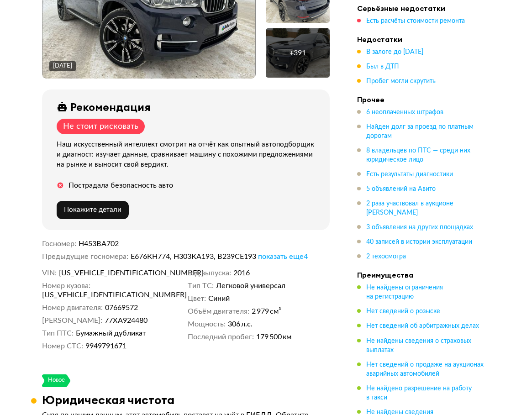
scroll to position [252, 0]
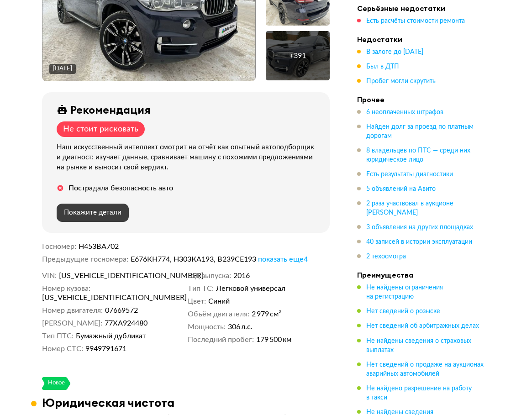
click at [117, 209] on span "Покажите детали" at bounding box center [93, 212] width 58 height 7
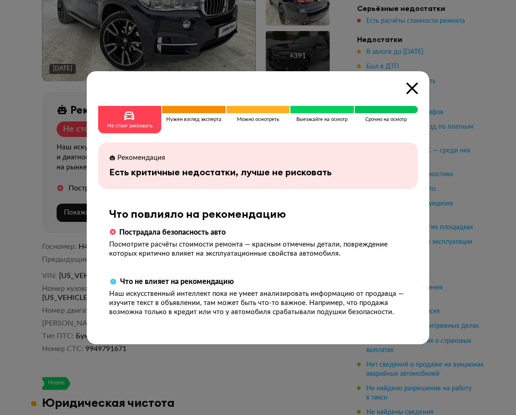
click at [457, 163] on div at bounding box center [258, 207] width 516 height 415
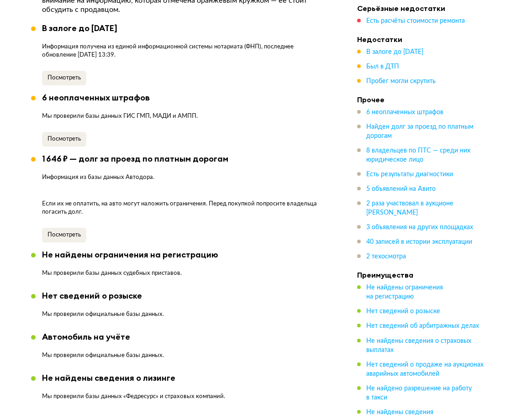
scroll to position [681, 0]
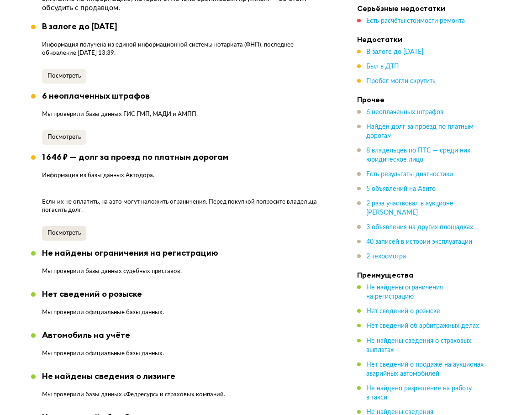
click at [74, 230] on span "Посмотреть" at bounding box center [64, 233] width 33 height 6
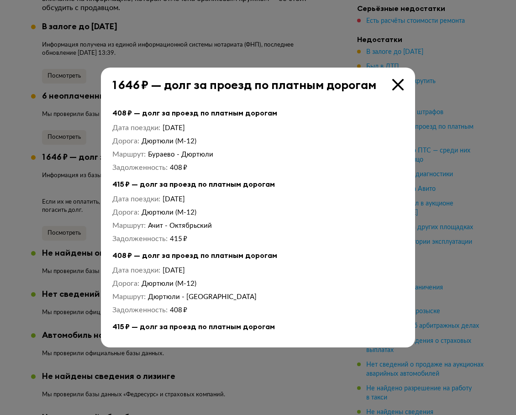
scroll to position [0, 0]
click at [393, 79] on div "1 646 ₽ — долг за проезд по платным дорогам" at bounding box center [254, 80] width 306 height 24
click at [400, 82] on icon at bounding box center [398, 84] width 11 height 11
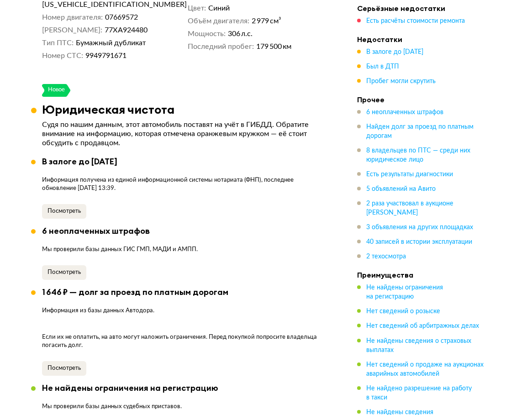
scroll to position [547, 0]
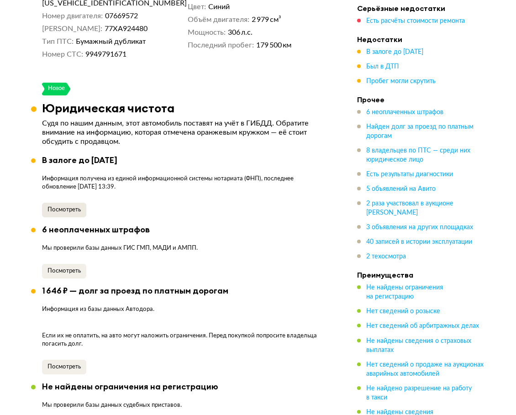
click at [74, 207] on span "Посмотреть" at bounding box center [64, 210] width 33 height 6
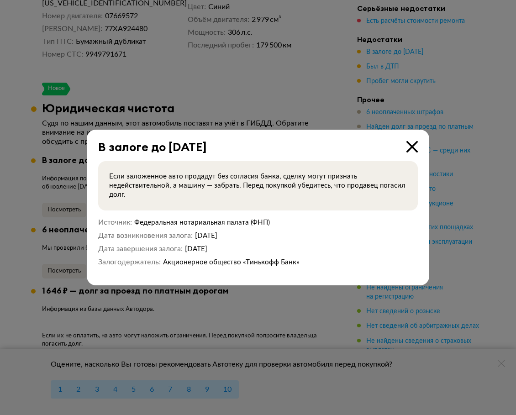
click at [414, 146] on icon at bounding box center [412, 146] width 11 height 11
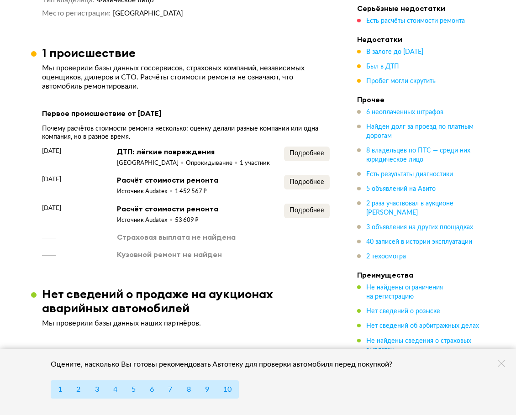
scroll to position [1955, 0]
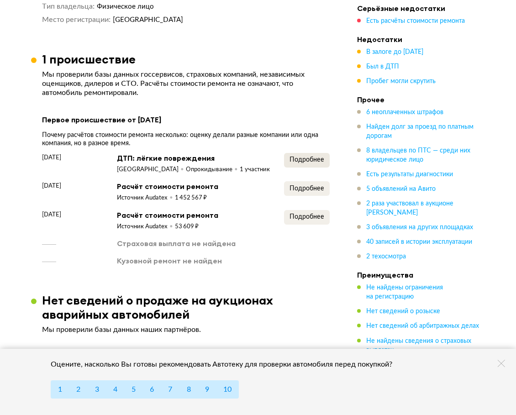
click at [301, 157] on span "Подробнее" at bounding box center [307, 160] width 35 height 6
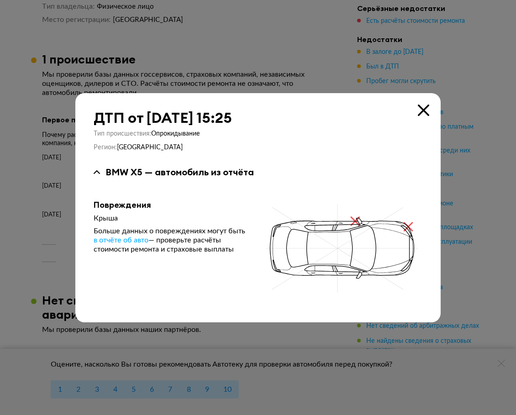
click at [423, 109] on icon at bounding box center [423, 110] width 11 height 11
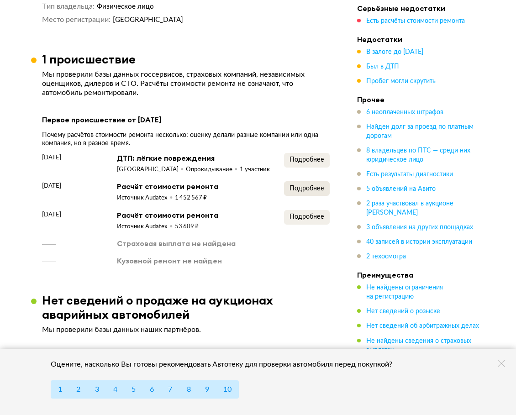
click at [308, 186] on span "Подробнее" at bounding box center [307, 189] width 35 height 6
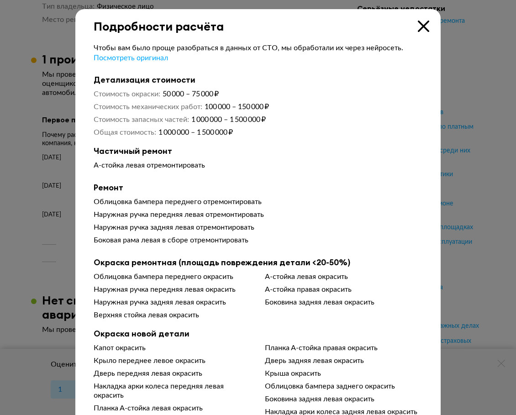
click at [423, 27] on icon at bounding box center [423, 26] width 11 height 11
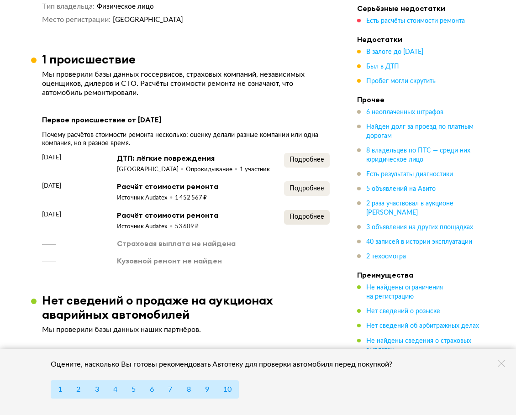
click at [306, 210] on button "Подробнее" at bounding box center [307, 217] width 46 height 15
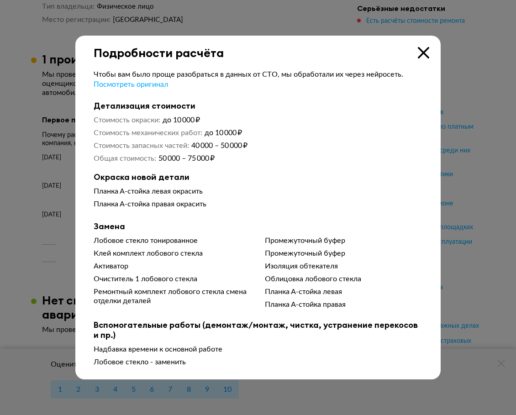
click at [423, 50] on icon at bounding box center [423, 52] width 11 height 11
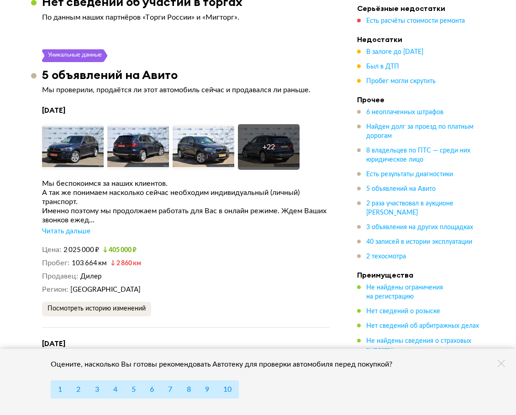
scroll to position [2680, 0]
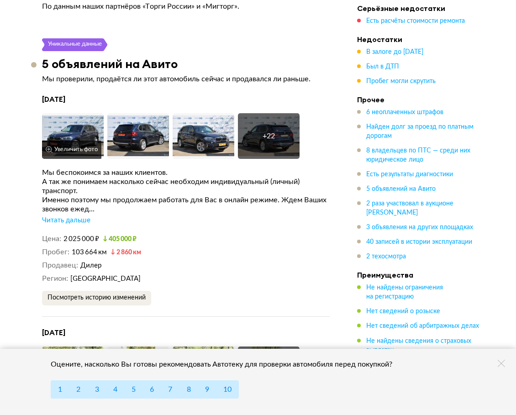
click at [62, 117] on img at bounding box center [73, 136] width 62 height 46
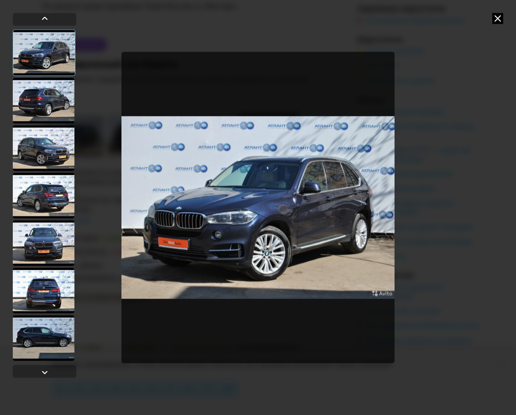
click at [296, 231] on img "Go to Slide 1" at bounding box center [259, 208] width 274 height 312
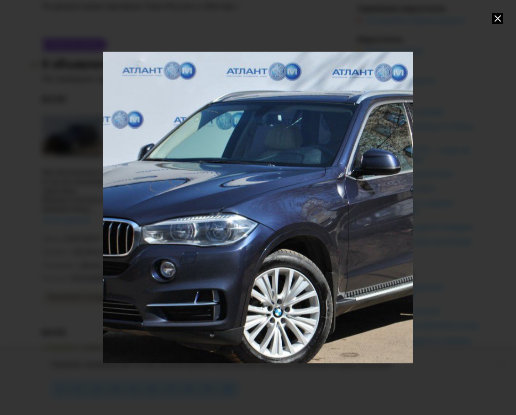
click at [296, 231] on div "Go to Slide 1" at bounding box center [258, 207] width 620 height 623
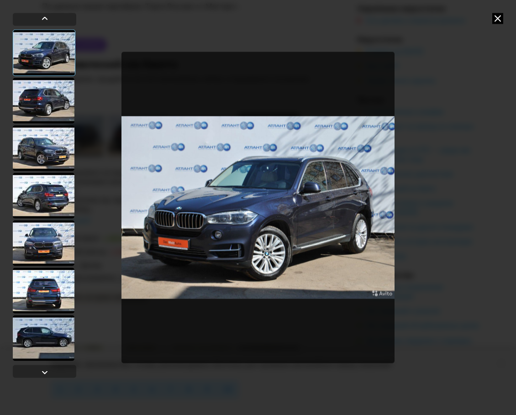
click at [42, 99] on div at bounding box center [44, 101] width 62 height 46
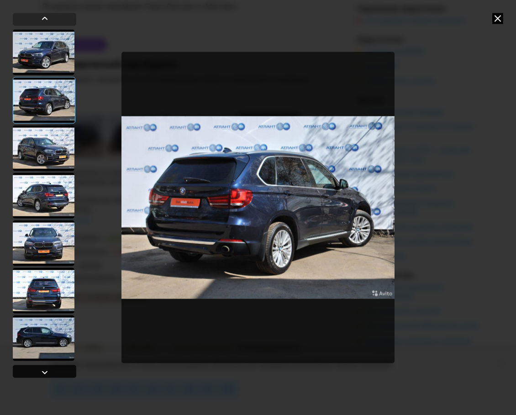
click at [43, 372] on div at bounding box center [44, 372] width 11 height 11
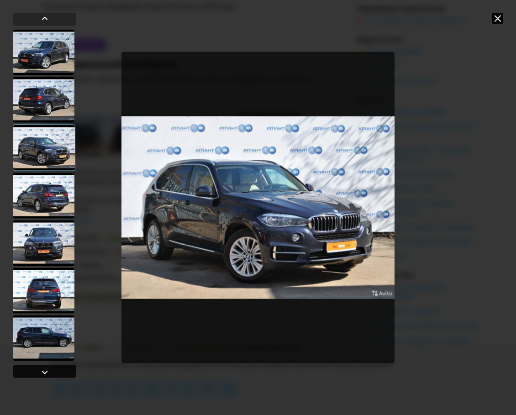
click at [43, 372] on div at bounding box center [44, 372] width 11 height 11
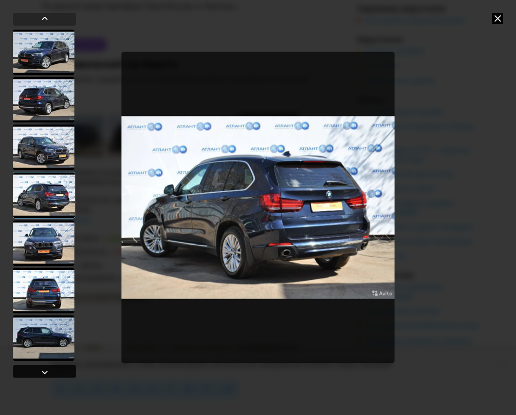
click at [43, 372] on div at bounding box center [44, 372] width 11 height 11
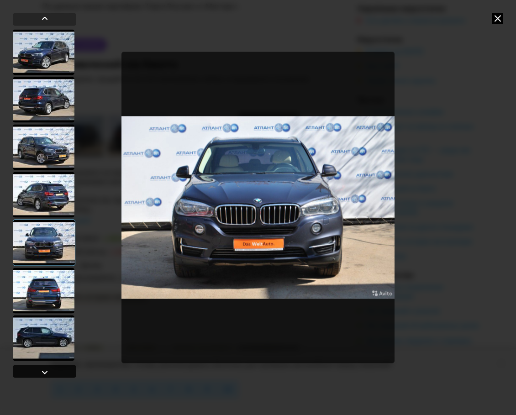
click at [43, 372] on div at bounding box center [44, 372] width 11 height 11
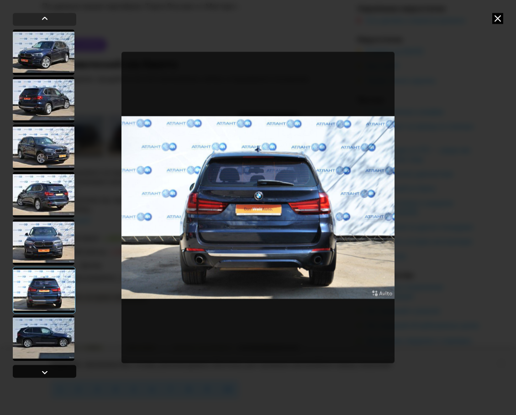
click at [43, 372] on div at bounding box center [44, 372] width 11 height 11
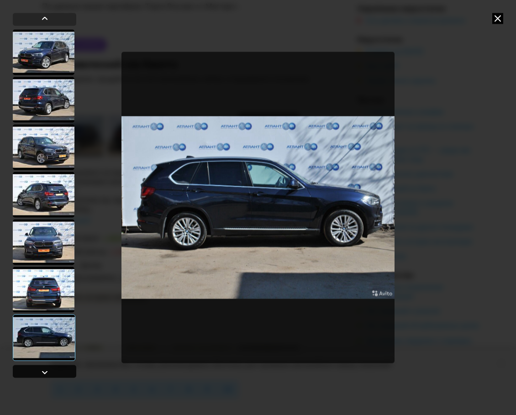
click at [43, 372] on div at bounding box center [44, 372] width 11 height 11
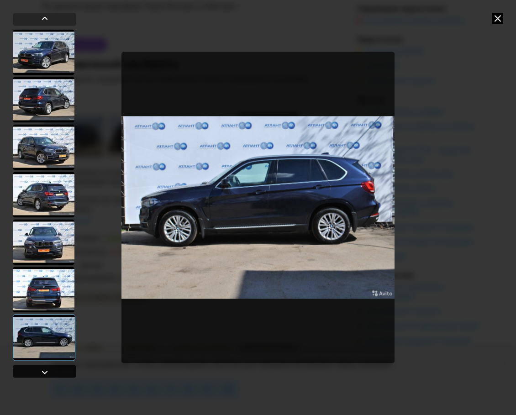
scroll to position [335, 0]
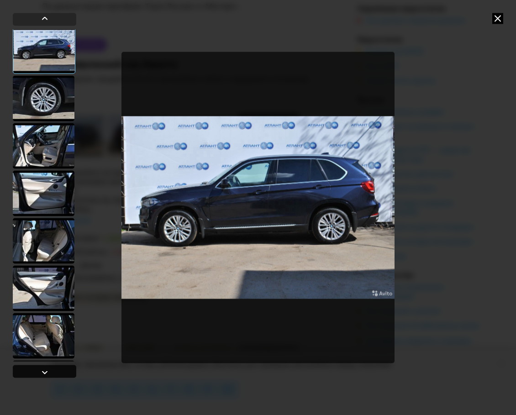
click at [43, 373] on div at bounding box center [44, 372] width 11 height 11
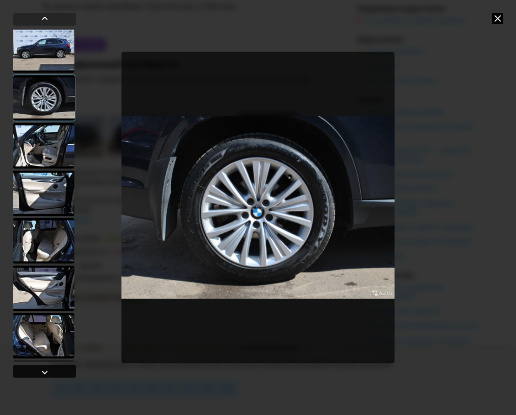
click at [43, 373] on div at bounding box center [44, 372] width 11 height 11
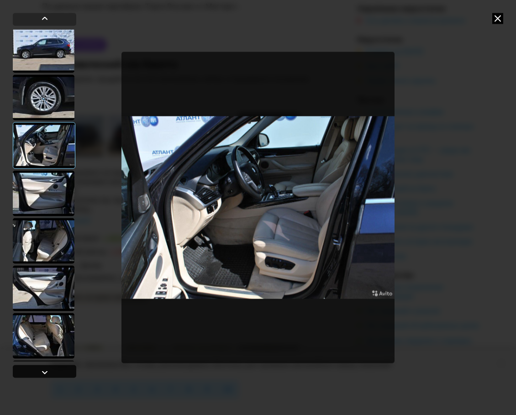
click at [43, 373] on div at bounding box center [44, 372] width 11 height 11
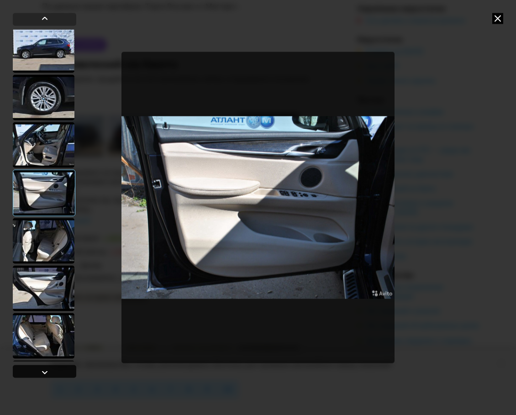
click at [43, 373] on div at bounding box center [44, 372] width 11 height 11
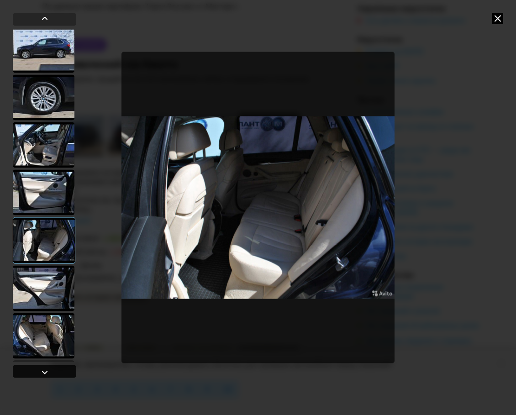
click at [43, 373] on div at bounding box center [44, 372] width 11 height 11
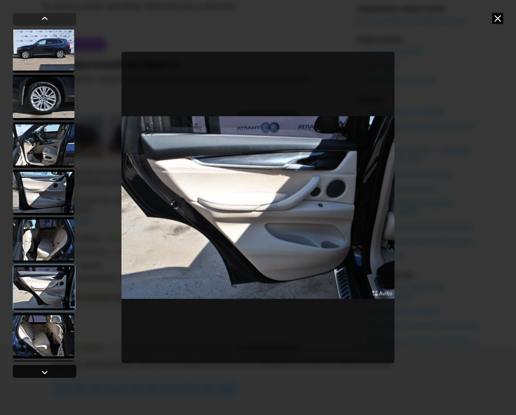
click at [43, 373] on div at bounding box center [44, 372] width 11 height 11
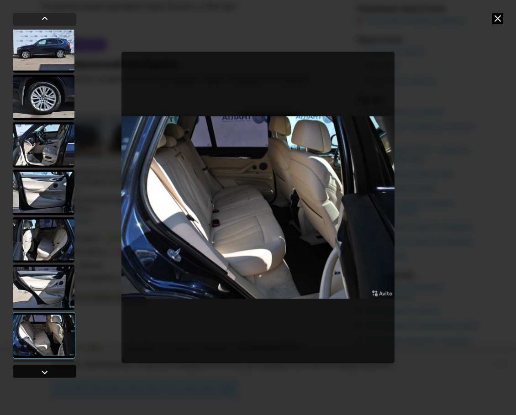
click at [43, 373] on div at bounding box center [44, 372] width 11 height 11
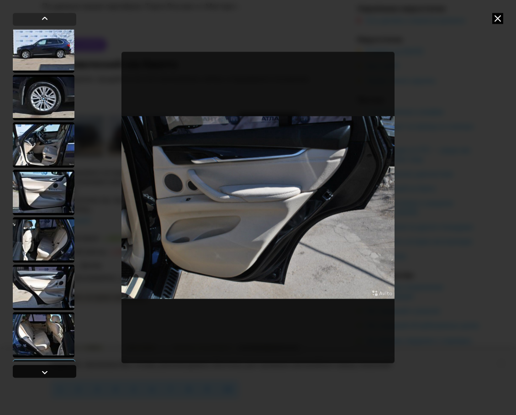
click at [43, 373] on div at bounding box center [44, 372] width 11 height 11
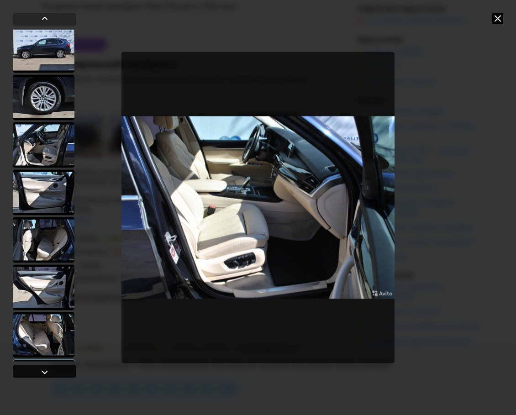
scroll to position [701, 0]
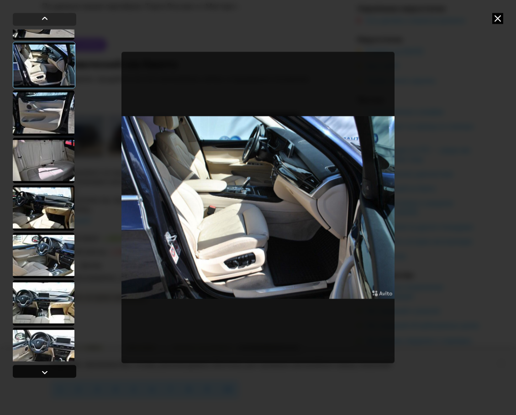
click at [43, 373] on div at bounding box center [44, 372] width 11 height 11
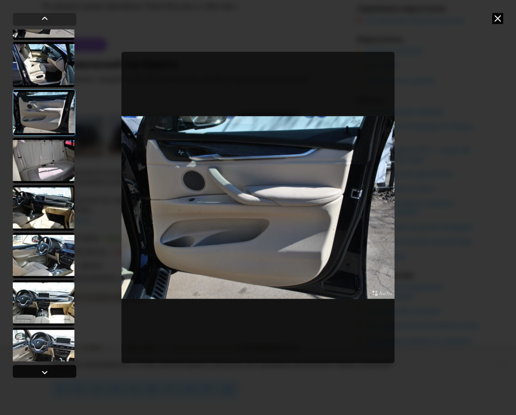
click at [43, 373] on div at bounding box center [44, 372] width 11 height 11
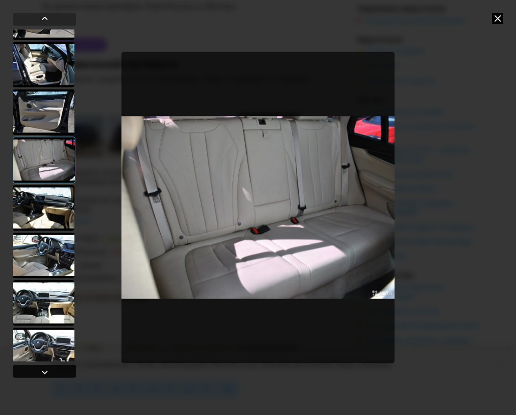
click at [43, 373] on div at bounding box center [44, 372] width 11 height 11
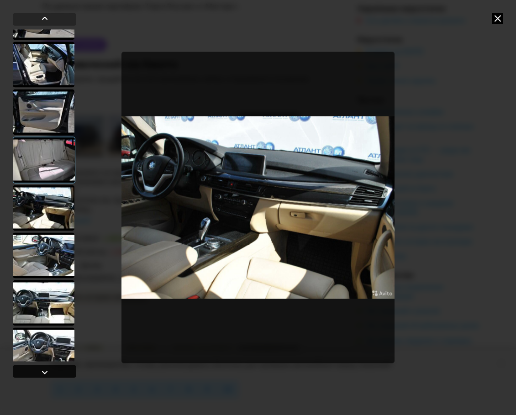
click at [43, 373] on div at bounding box center [44, 372] width 11 height 11
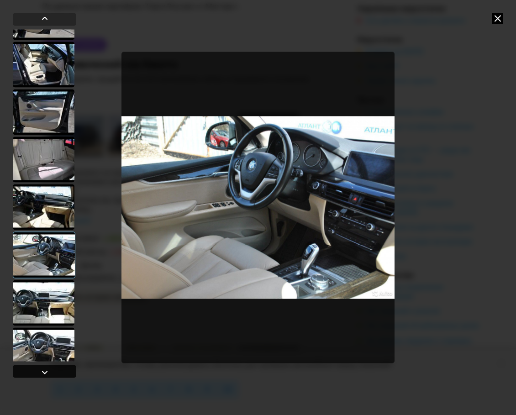
click at [43, 373] on div at bounding box center [44, 372] width 11 height 11
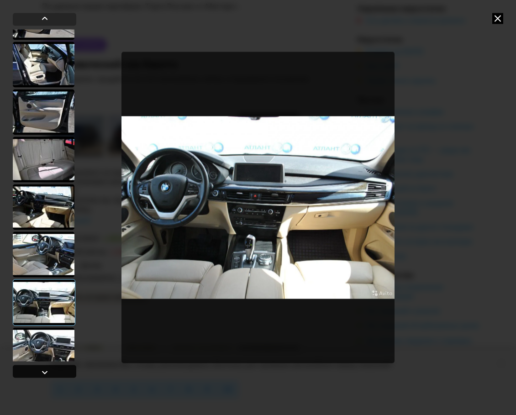
click at [43, 373] on div at bounding box center [44, 372] width 11 height 11
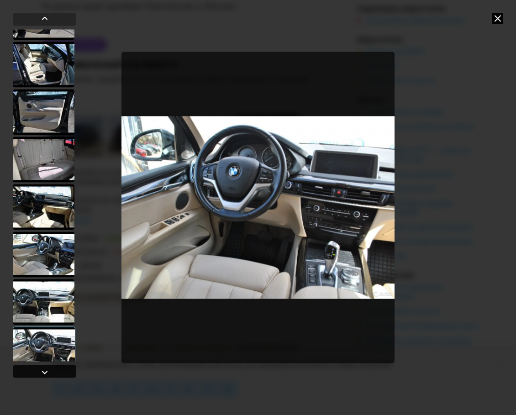
click at [43, 373] on div at bounding box center [44, 372] width 11 height 11
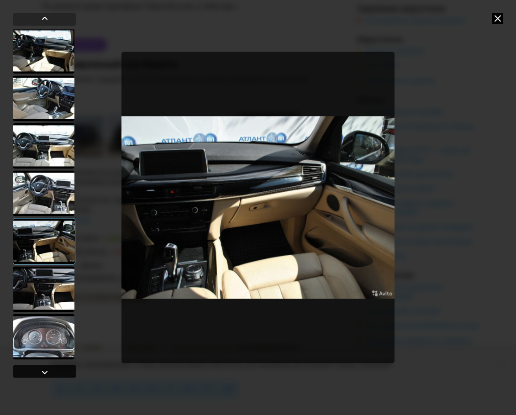
click at [43, 373] on div at bounding box center [44, 372] width 11 height 11
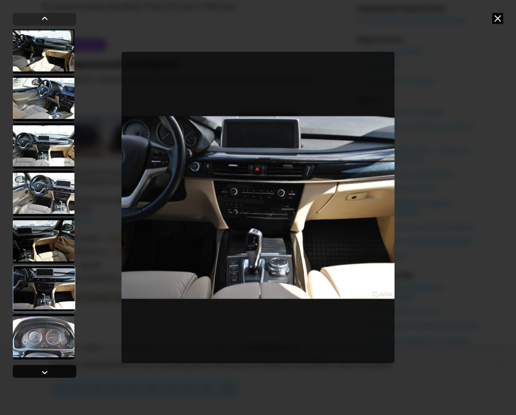
click at [43, 373] on div at bounding box center [44, 372] width 11 height 11
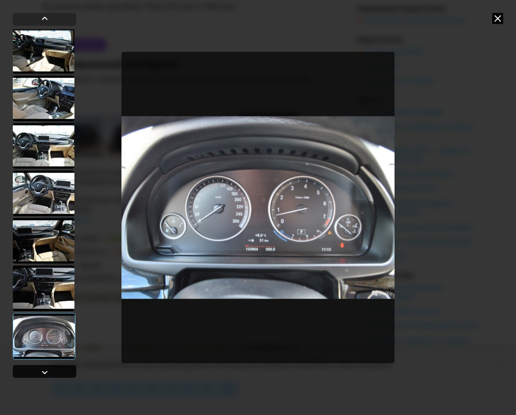
click at [43, 373] on div at bounding box center [44, 372] width 11 height 11
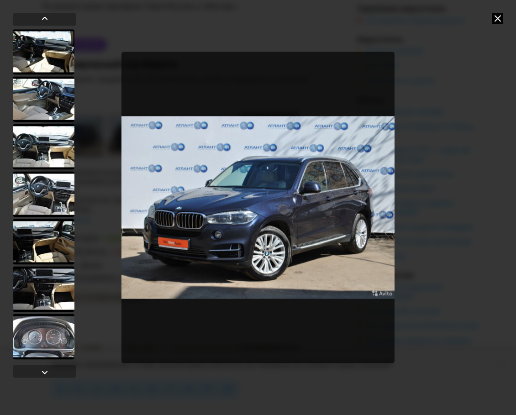
click at [500, 16] on icon at bounding box center [498, 18] width 11 height 11
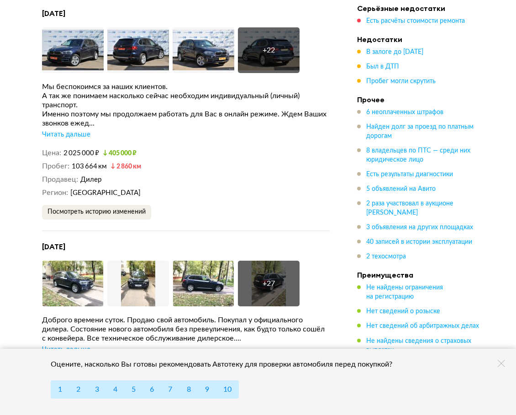
scroll to position [2703, 0]
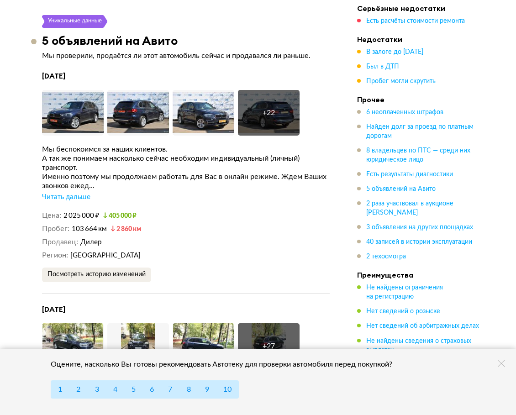
click at [78, 324] on img at bounding box center [73, 347] width 62 height 46
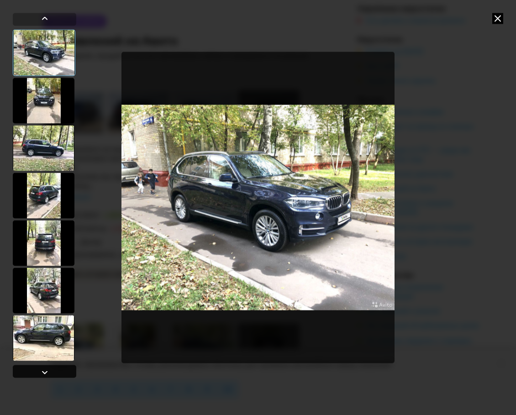
click at [59, 374] on div at bounding box center [45, 371] width 64 height 13
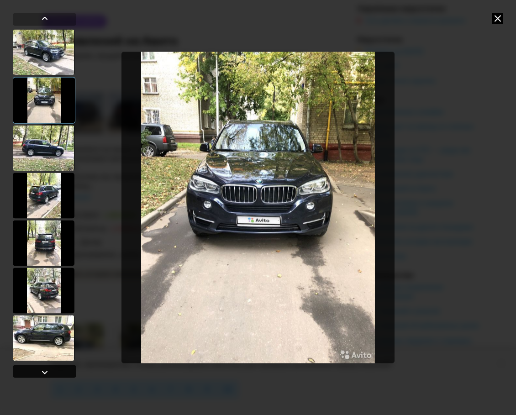
click at [59, 374] on div at bounding box center [45, 371] width 64 height 13
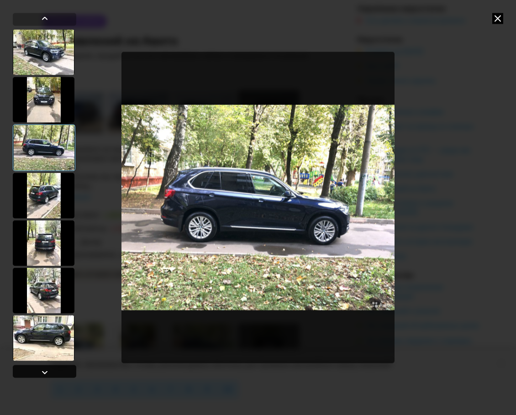
click at [59, 374] on div at bounding box center [45, 371] width 64 height 13
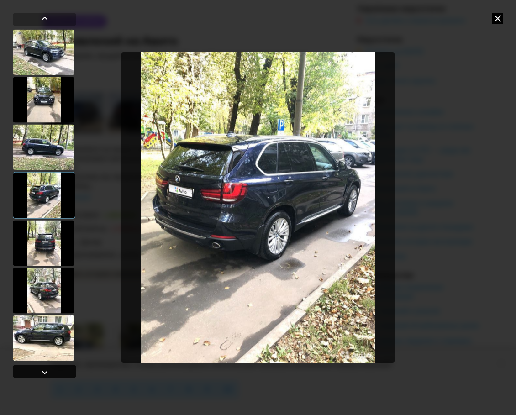
click at [59, 374] on div at bounding box center [45, 371] width 64 height 13
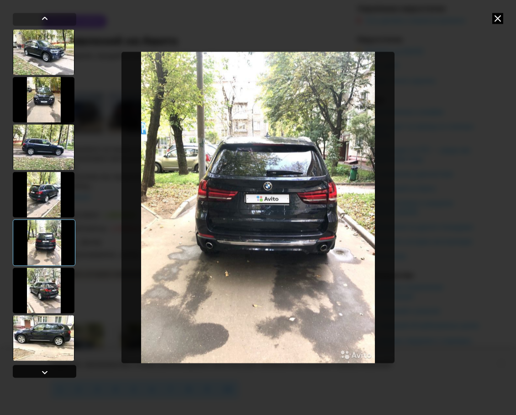
click at [59, 374] on div at bounding box center [45, 371] width 64 height 13
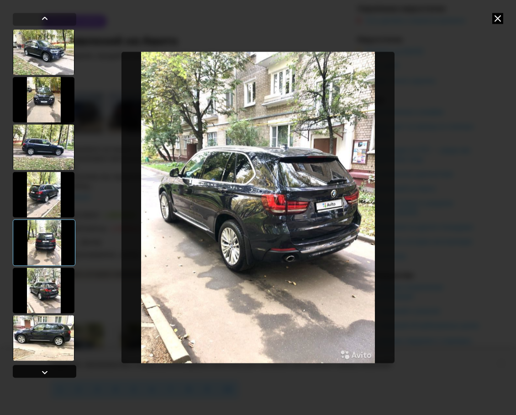
click at [59, 374] on div at bounding box center [45, 371] width 64 height 13
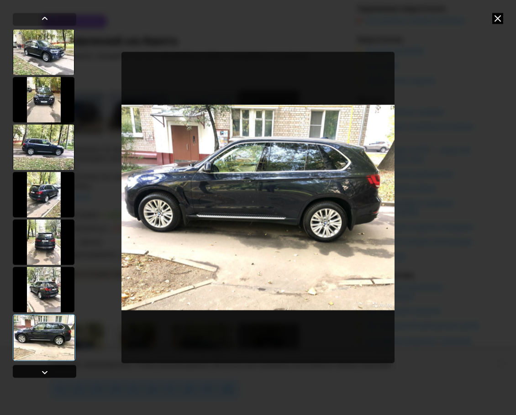
click at [59, 374] on div at bounding box center [45, 371] width 64 height 13
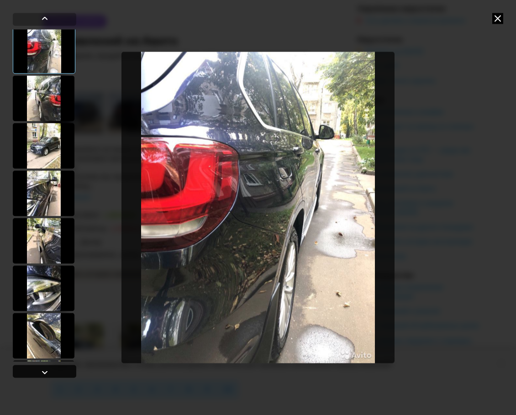
click at [59, 374] on div at bounding box center [45, 371] width 64 height 13
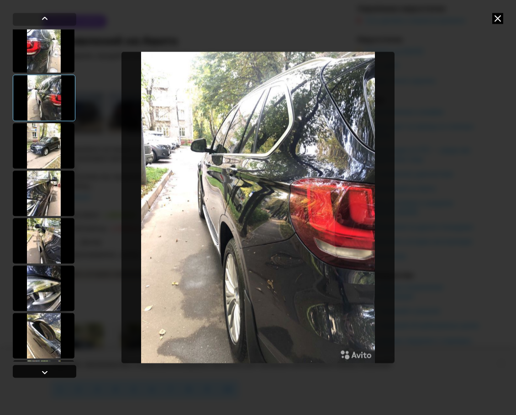
click at [59, 374] on div at bounding box center [45, 371] width 64 height 13
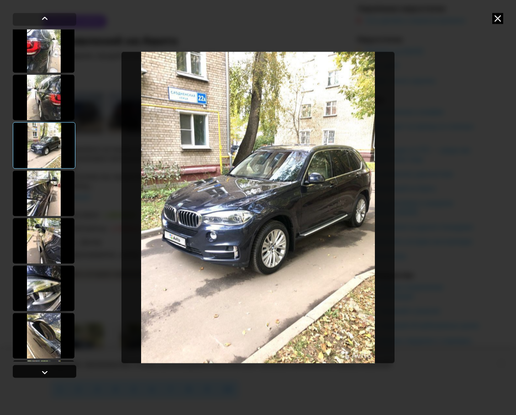
click at [59, 374] on div at bounding box center [45, 371] width 64 height 13
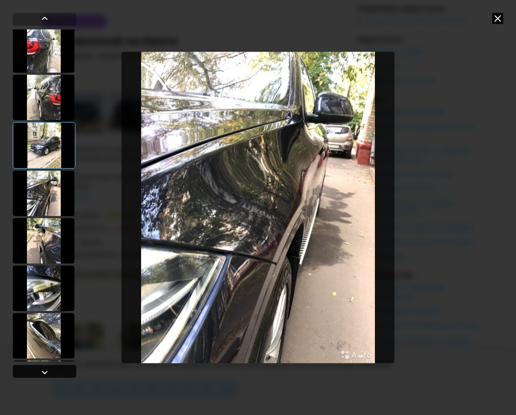
click at [59, 374] on div at bounding box center [45, 371] width 64 height 13
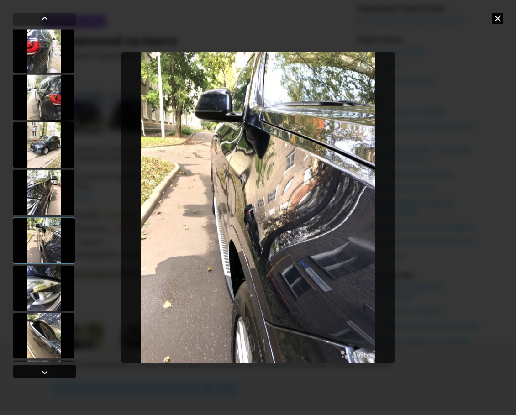
click at [59, 374] on div at bounding box center [45, 371] width 64 height 13
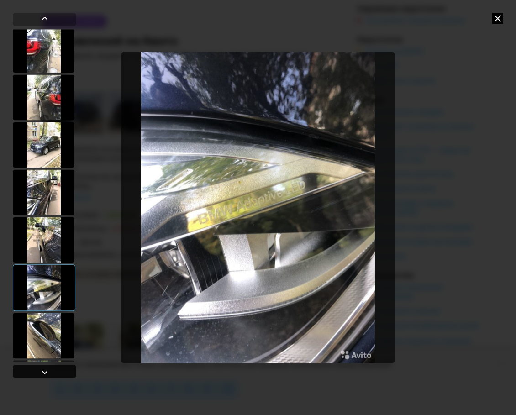
click at [59, 374] on div at bounding box center [45, 371] width 64 height 13
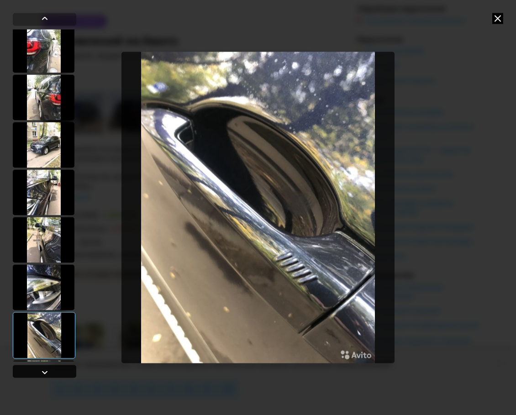
click at [59, 374] on div at bounding box center [45, 371] width 64 height 13
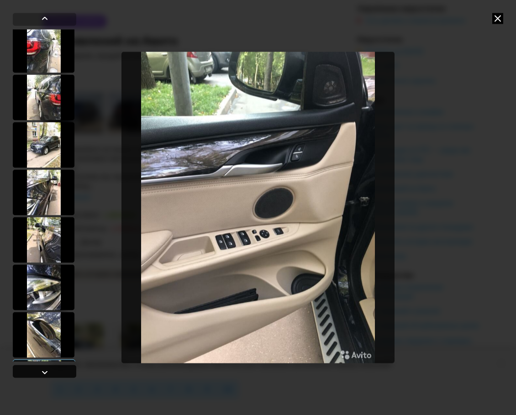
click at [59, 374] on div at bounding box center [45, 371] width 64 height 13
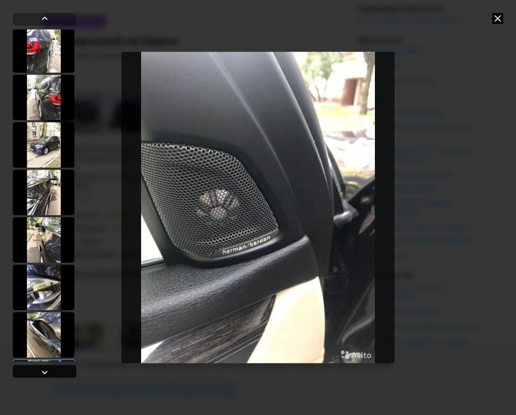
scroll to position [701, 0]
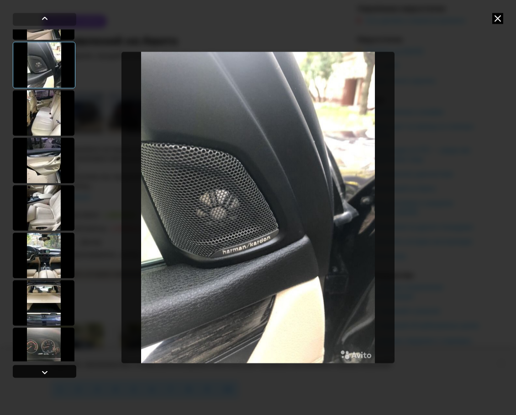
click at [59, 374] on div at bounding box center [45, 371] width 64 height 13
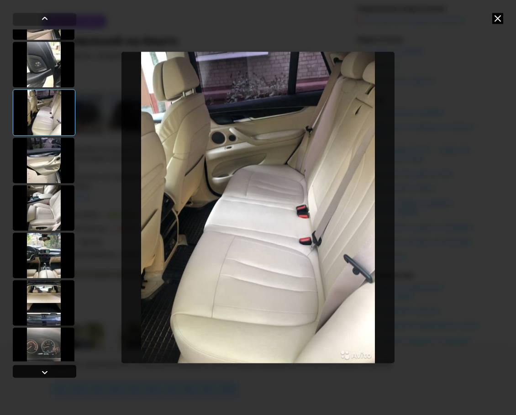
click at [59, 374] on div at bounding box center [45, 371] width 64 height 13
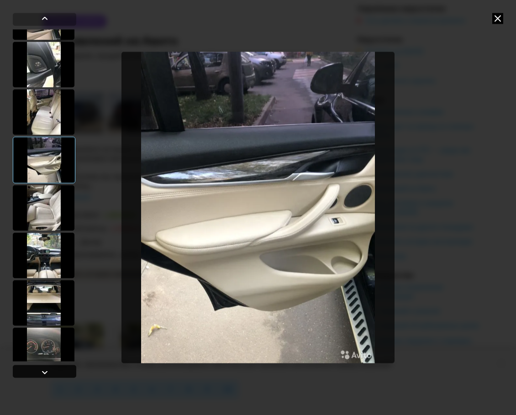
click at [59, 374] on div at bounding box center [45, 371] width 64 height 13
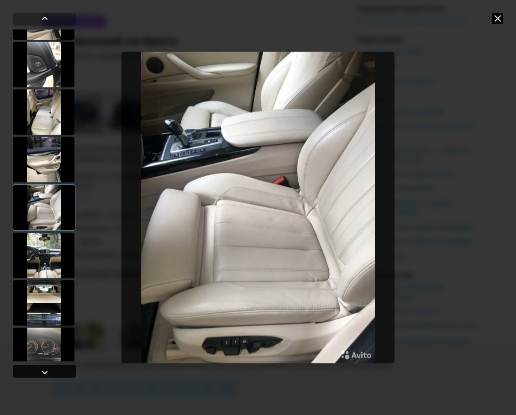
click at [59, 374] on div at bounding box center [45, 371] width 64 height 13
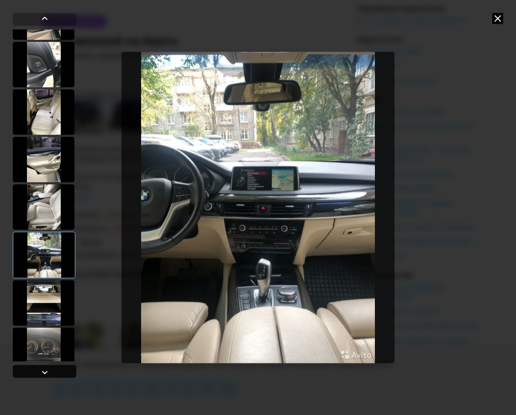
click at [59, 374] on div at bounding box center [45, 371] width 64 height 13
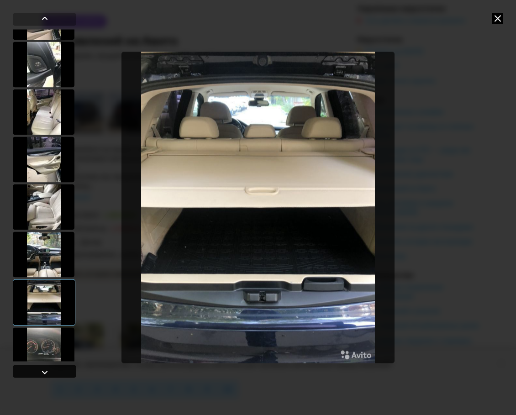
click at [59, 374] on div at bounding box center [45, 371] width 64 height 13
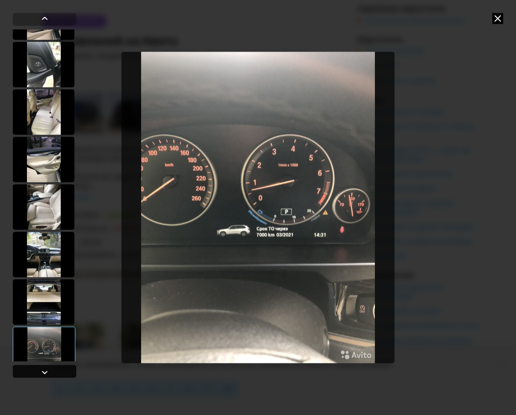
click at [59, 374] on div at bounding box center [45, 371] width 64 height 13
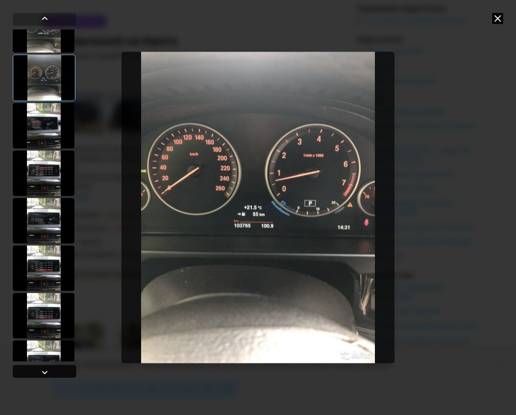
click at [59, 374] on div at bounding box center [45, 371] width 64 height 13
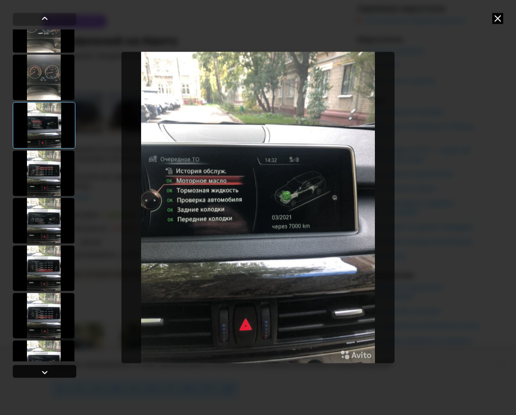
click at [59, 374] on div at bounding box center [45, 371] width 64 height 13
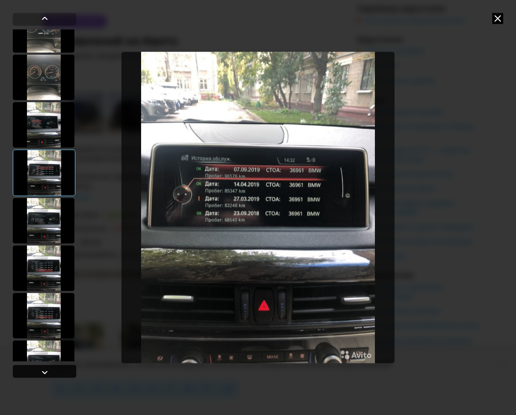
click at [59, 374] on div at bounding box center [45, 371] width 64 height 13
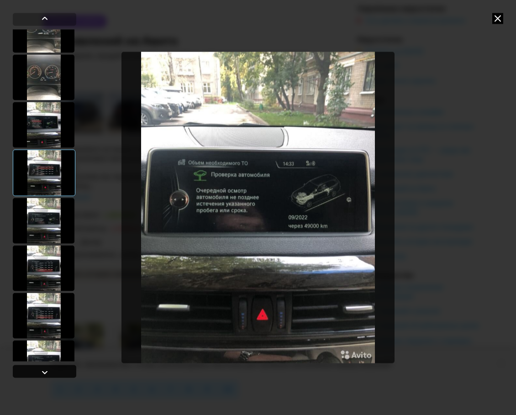
click at [59, 374] on div at bounding box center [45, 371] width 64 height 13
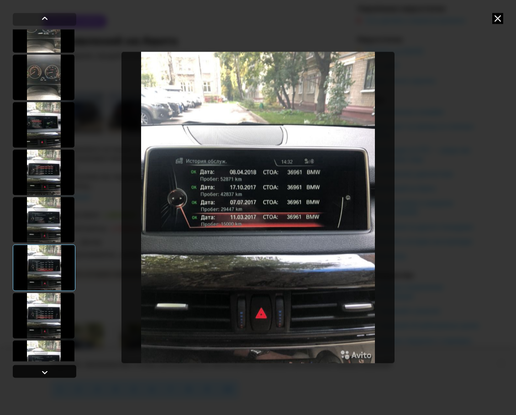
click at [59, 374] on div at bounding box center [45, 371] width 64 height 13
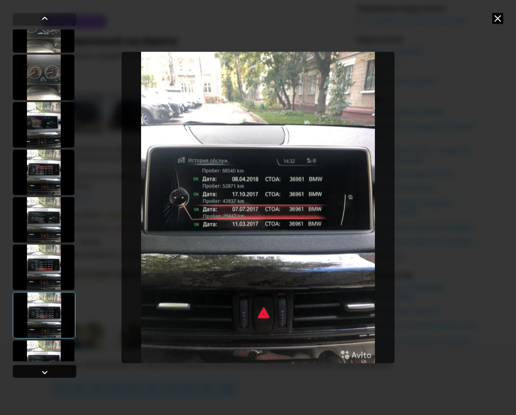
click at [59, 374] on div at bounding box center [45, 371] width 64 height 13
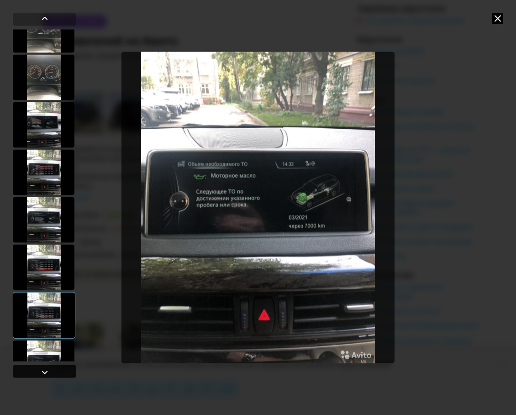
click at [59, 374] on div at bounding box center [45, 371] width 64 height 13
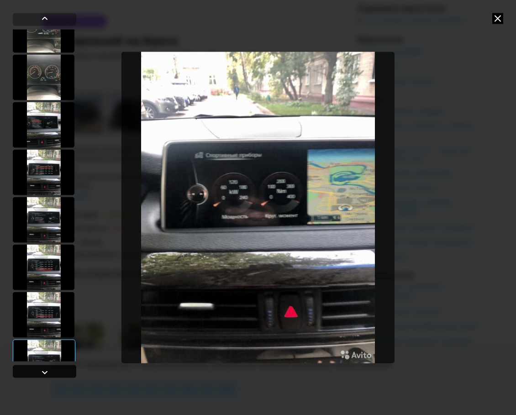
scroll to position [1094, 0]
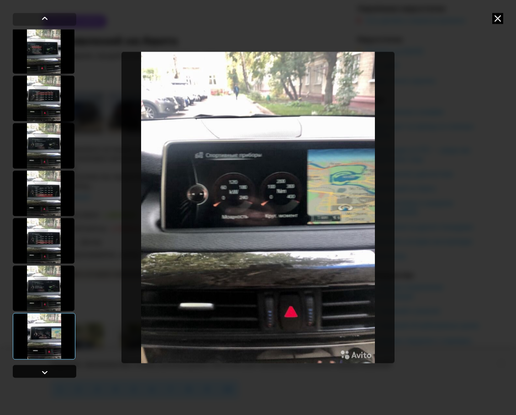
click at [59, 374] on div at bounding box center [45, 371] width 64 height 13
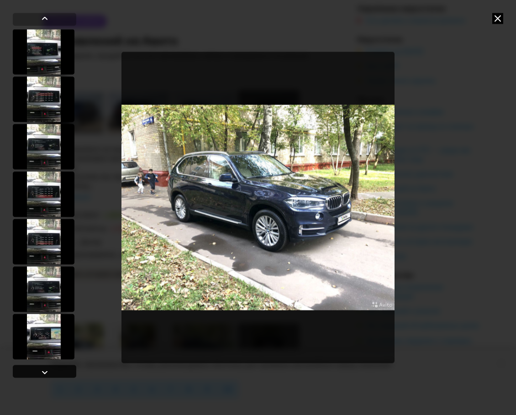
click at [59, 374] on div at bounding box center [45, 371] width 64 height 13
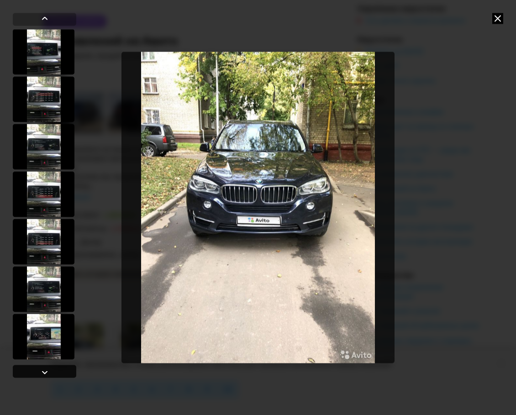
scroll to position [61, 0]
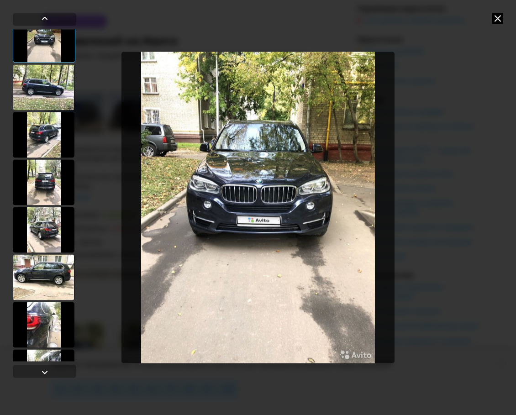
click at [497, 15] on icon at bounding box center [498, 18] width 11 height 11
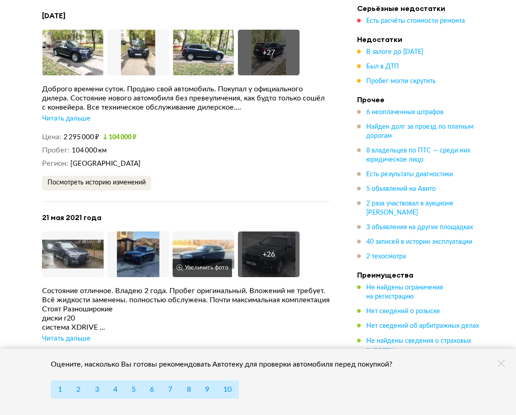
scroll to position [3000, 0]
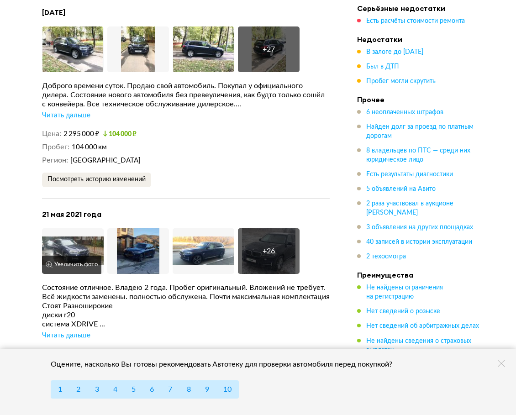
click at [92, 231] on img at bounding box center [73, 251] width 62 height 46
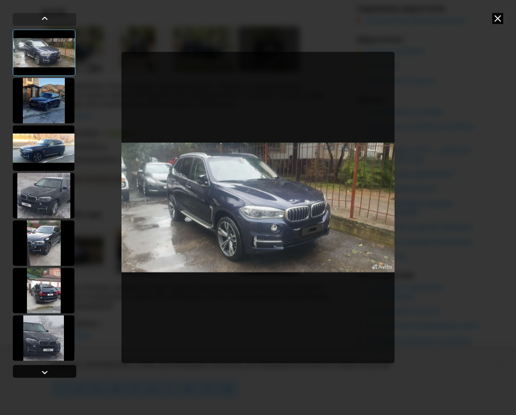
click at [46, 369] on div at bounding box center [44, 372] width 11 height 11
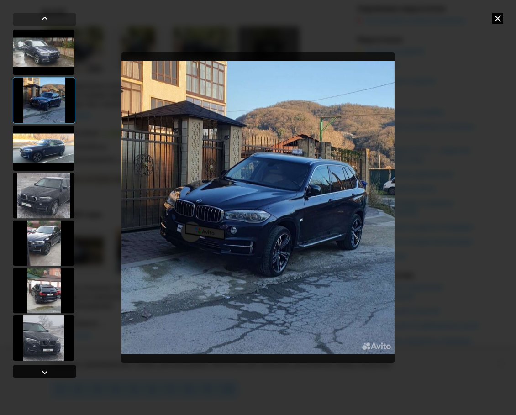
click at [47, 370] on div at bounding box center [44, 372] width 11 height 11
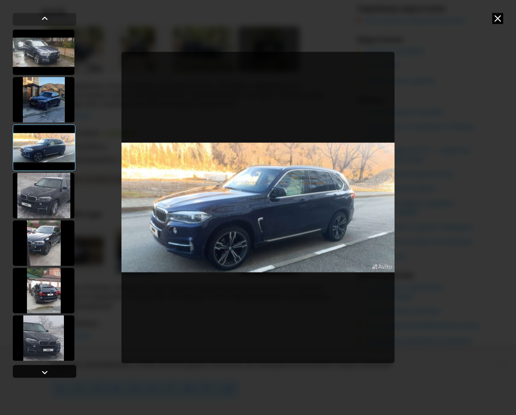
click at [47, 370] on div at bounding box center [44, 372] width 11 height 11
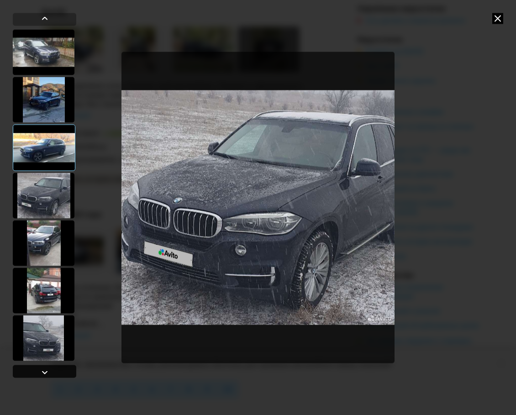
click at [47, 370] on div at bounding box center [44, 372] width 11 height 11
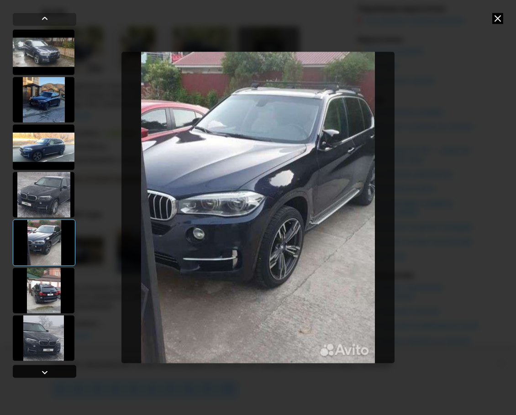
click at [47, 370] on div at bounding box center [44, 372] width 11 height 11
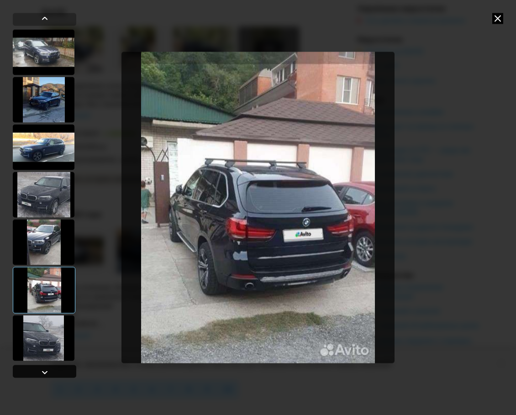
click at [47, 370] on div at bounding box center [44, 372] width 11 height 11
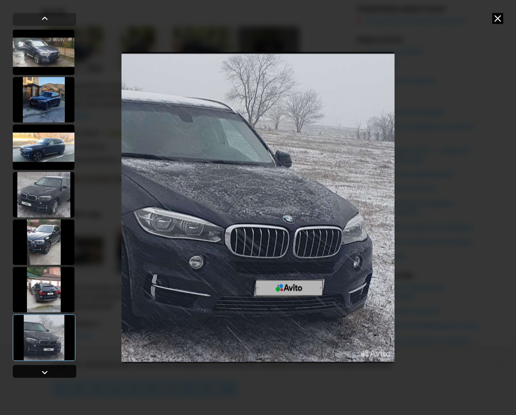
click at [47, 370] on div at bounding box center [44, 372] width 11 height 11
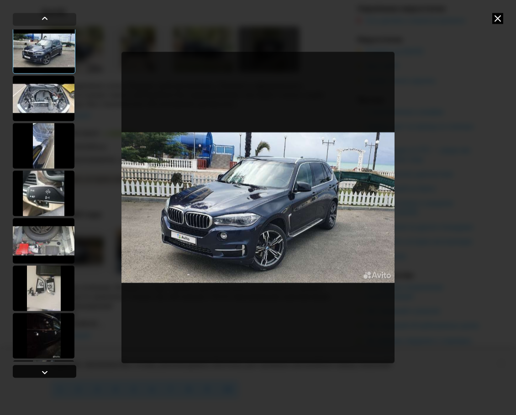
click at [47, 370] on div at bounding box center [44, 372] width 11 height 11
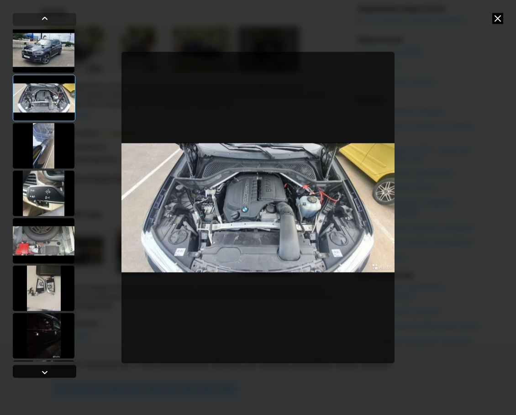
click at [47, 370] on div at bounding box center [44, 372] width 11 height 11
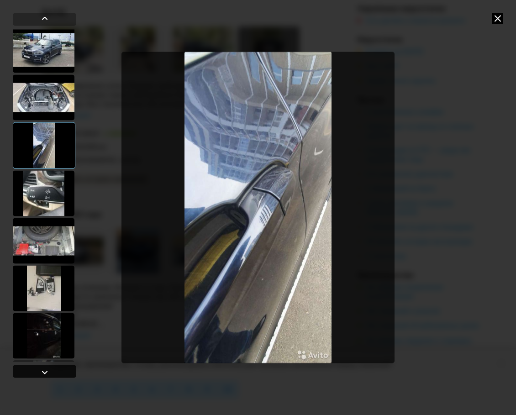
click at [47, 370] on div at bounding box center [44, 372] width 11 height 11
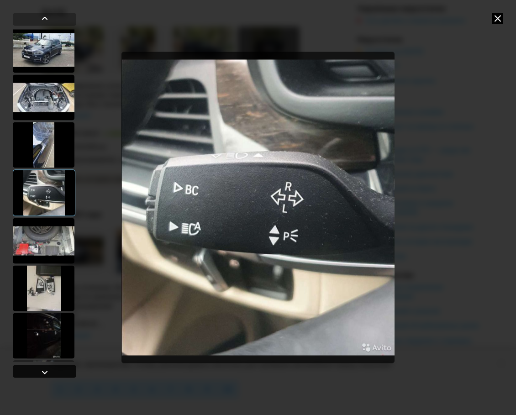
click at [47, 370] on div at bounding box center [44, 372] width 11 height 11
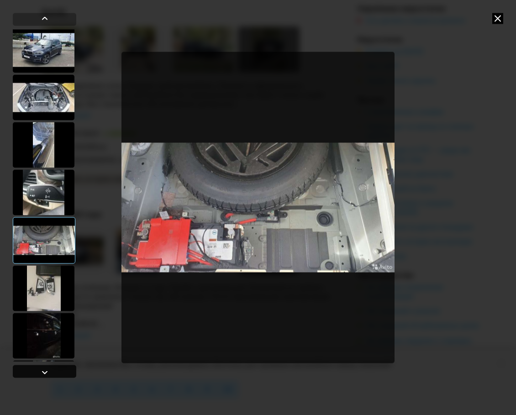
click at [47, 370] on div at bounding box center [44, 372] width 11 height 11
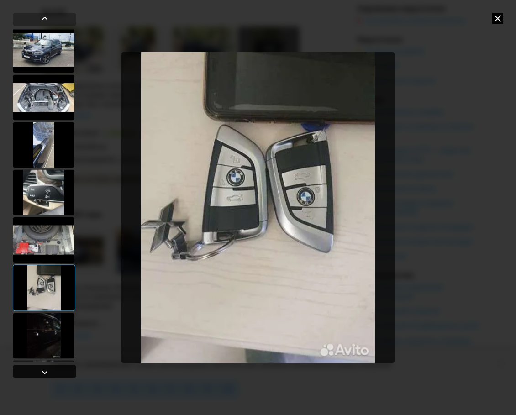
click at [47, 370] on div at bounding box center [44, 372] width 11 height 11
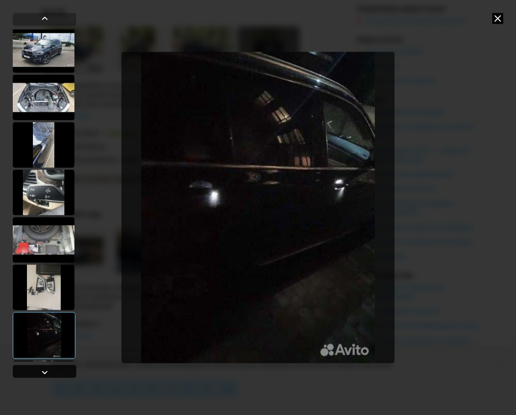
click at [47, 370] on div at bounding box center [44, 372] width 11 height 11
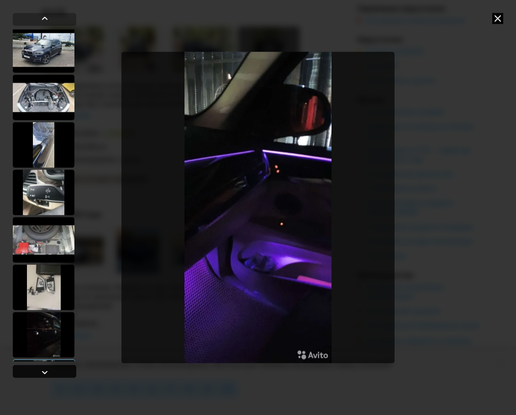
click at [47, 370] on div at bounding box center [44, 372] width 11 height 11
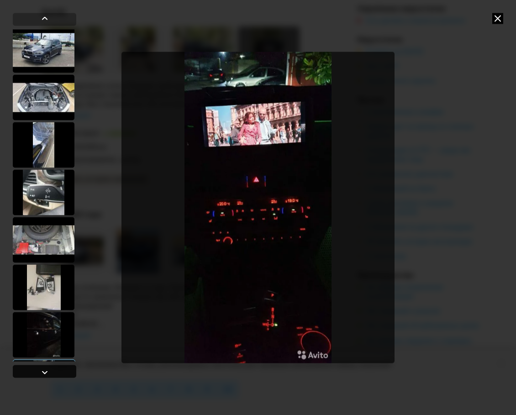
scroll to position [701, 0]
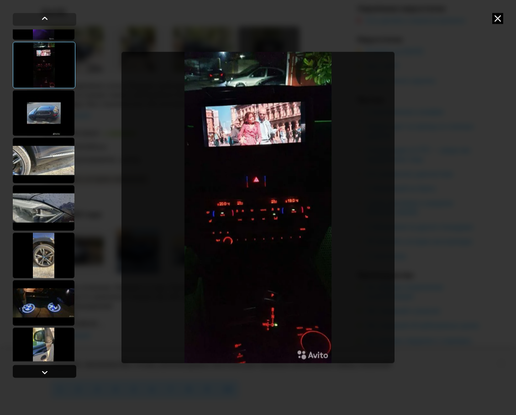
click at [47, 370] on div at bounding box center [44, 372] width 11 height 11
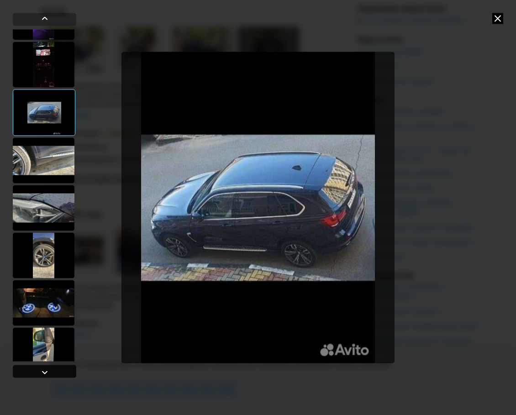
click at [47, 370] on div at bounding box center [44, 372] width 11 height 11
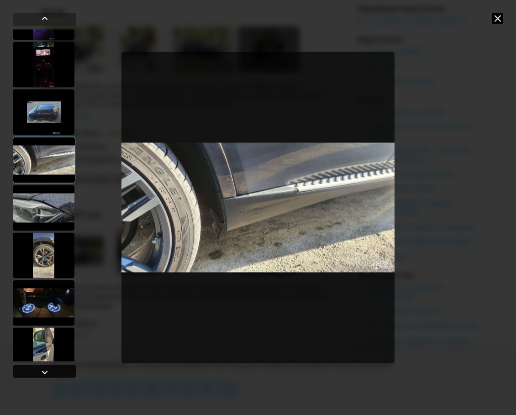
click at [47, 370] on div at bounding box center [44, 372] width 11 height 11
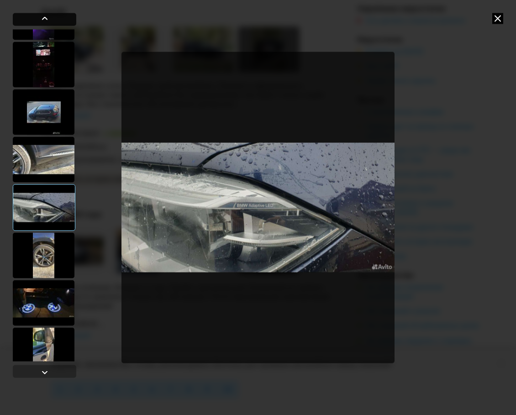
click at [57, 15] on div at bounding box center [45, 19] width 64 height 13
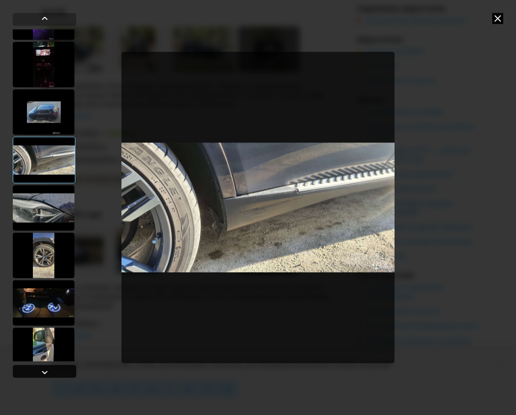
click at [53, 370] on div at bounding box center [45, 371] width 64 height 13
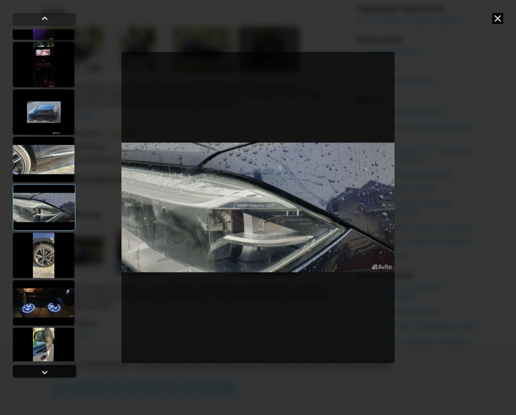
click at [53, 370] on div at bounding box center [45, 371] width 64 height 13
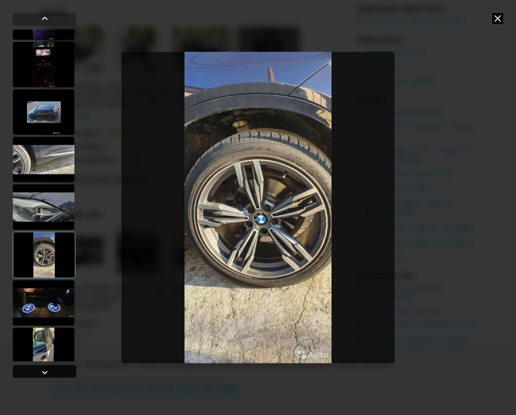
click at [53, 370] on div at bounding box center [45, 371] width 64 height 13
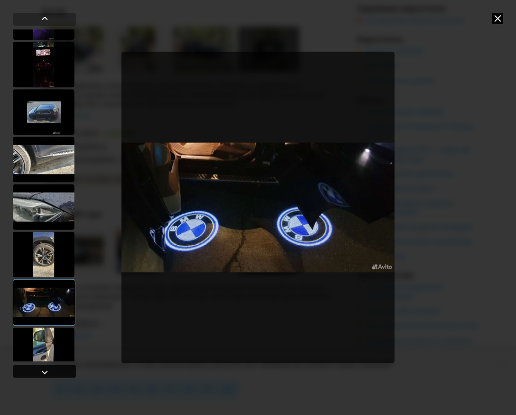
click at [53, 370] on div at bounding box center [45, 371] width 64 height 13
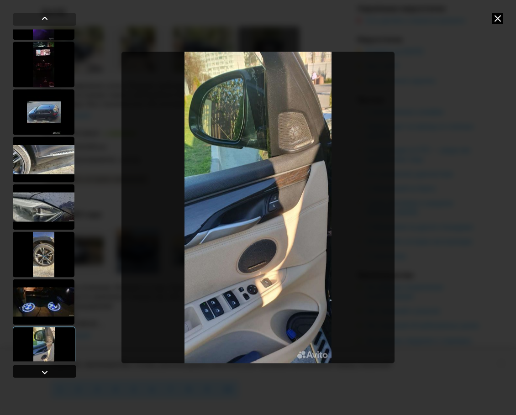
click at [53, 370] on div at bounding box center [45, 371] width 64 height 13
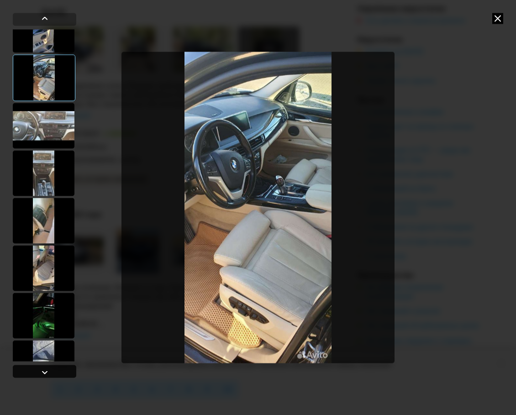
click at [53, 370] on div at bounding box center [45, 371] width 64 height 13
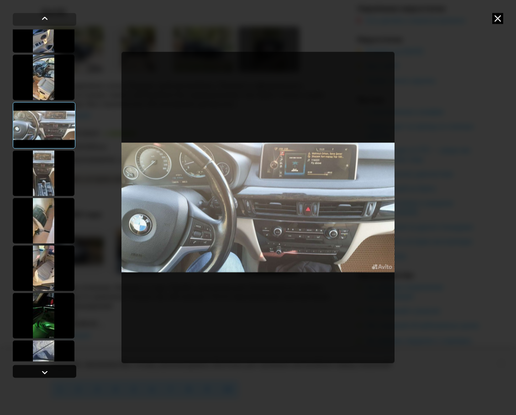
click at [53, 370] on div at bounding box center [45, 371] width 64 height 13
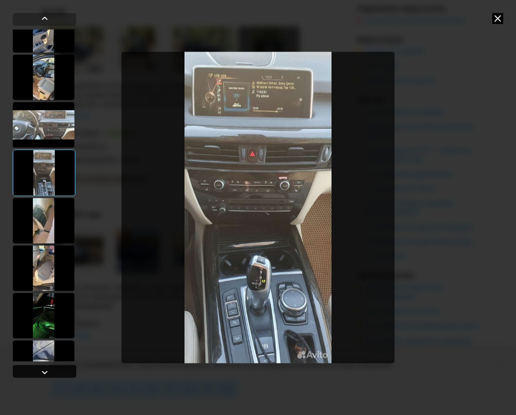
click at [53, 370] on div at bounding box center [45, 371] width 64 height 13
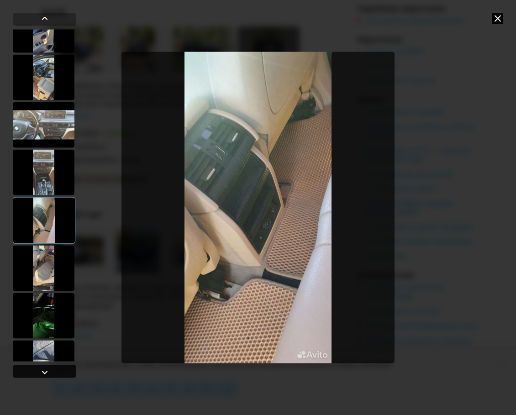
click at [53, 370] on div at bounding box center [45, 371] width 64 height 13
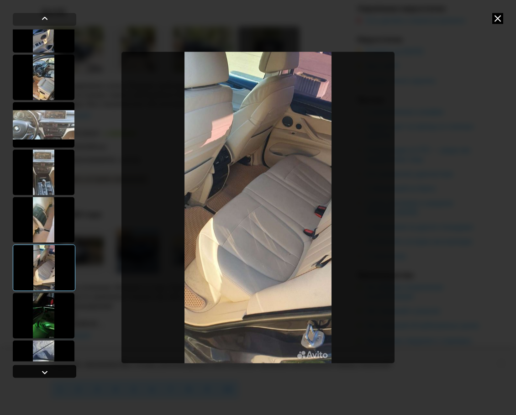
click at [53, 370] on div at bounding box center [45, 371] width 64 height 13
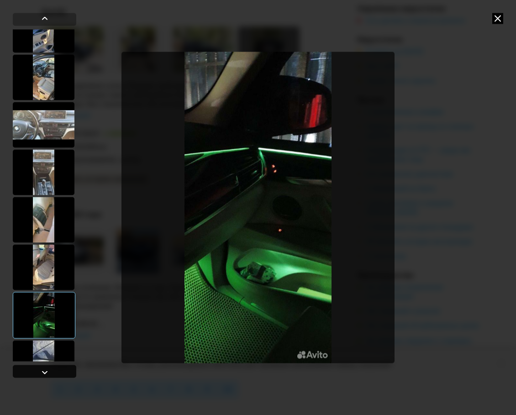
click at [53, 370] on div at bounding box center [45, 371] width 64 height 13
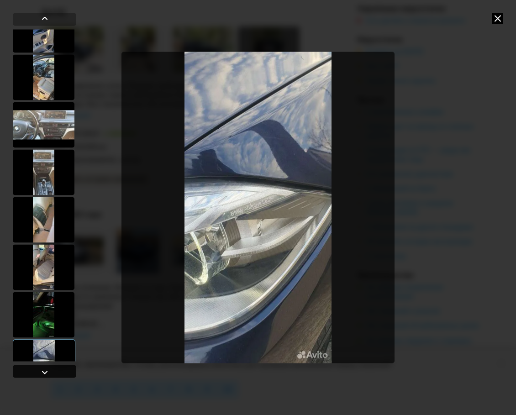
click at [53, 370] on div at bounding box center [45, 371] width 64 height 13
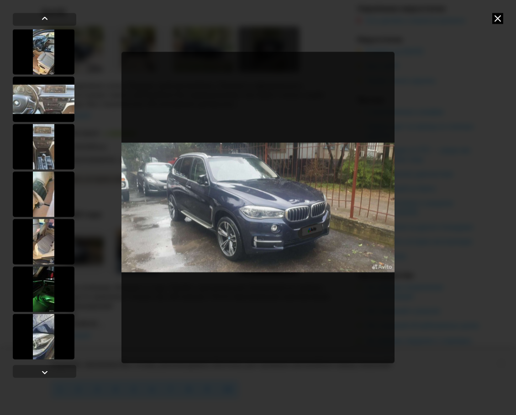
click at [497, 20] on icon at bounding box center [498, 18] width 11 height 11
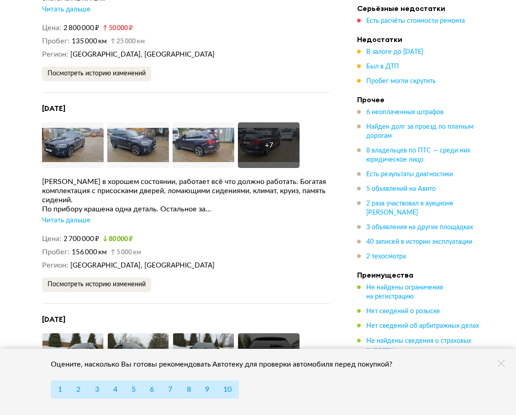
scroll to position [3334, 0]
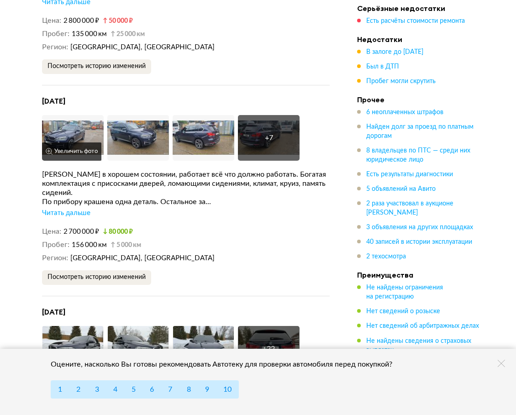
click at [77, 122] on img at bounding box center [73, 138] width 62 height 46
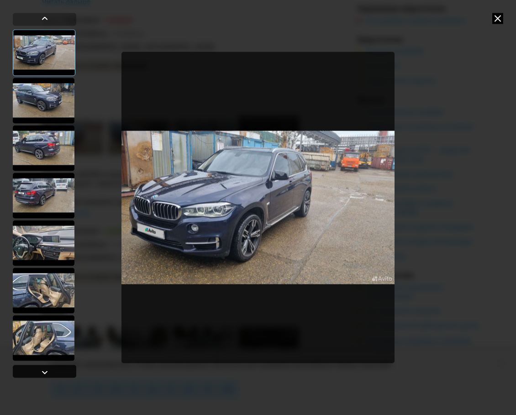
click at [37, 372] on div at bounding box center [45, 371] width 64 height 13
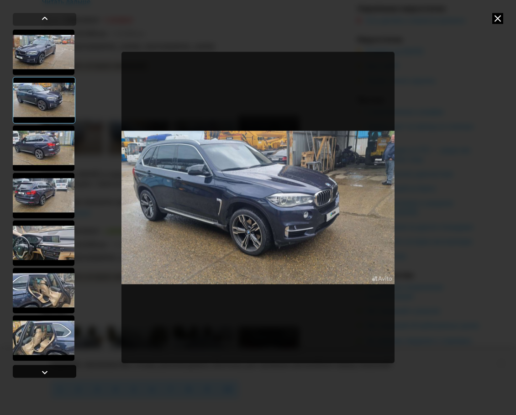
click at [37, 372] on div at bounding box center [45, 371] width 64 height 13
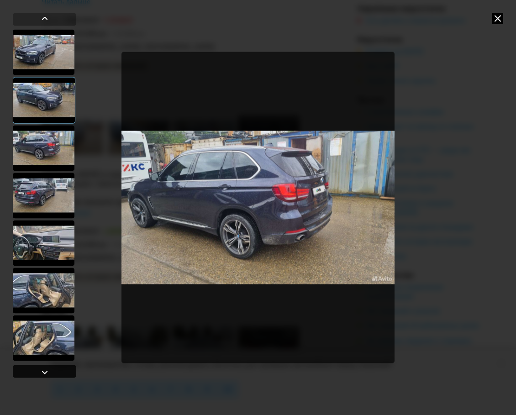
click at [37, 372] on div at bounding box center [45, 371] width 64 height 13
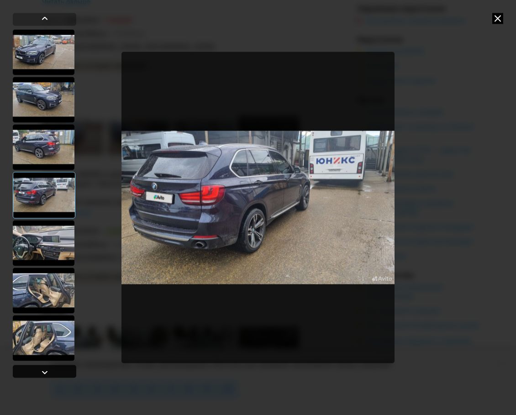
click at [37, 372] on div at bounding box center [45, 371] width 64 height 13
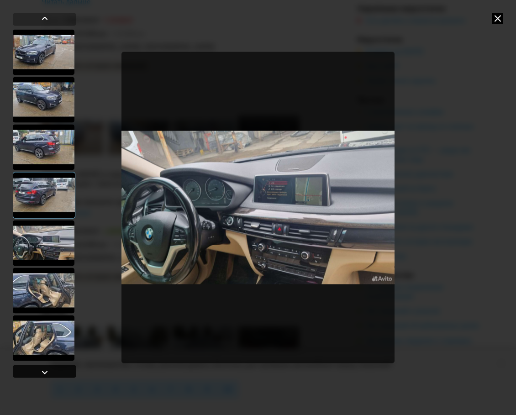
click at [37, 372] on div at bounding box center [45, 371] width 64 height 13
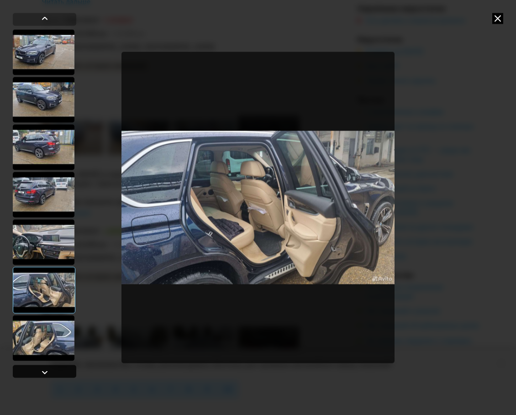
click at [37, 372] on div at bounding box center [45, 371] width 64 height 13
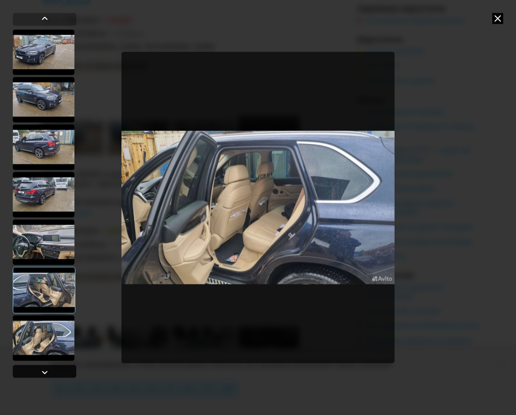
click at [37, 372] on div at bounding box center [45, 371] width 64 height 13
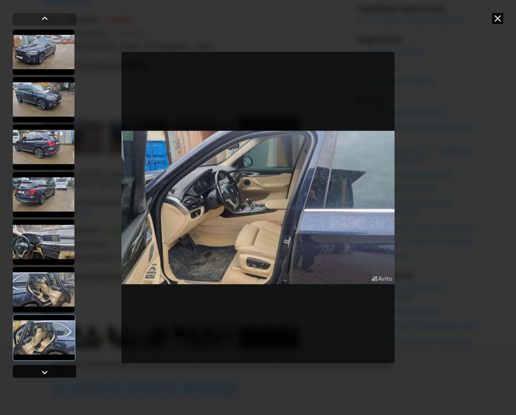
scroll to position [144, 0]
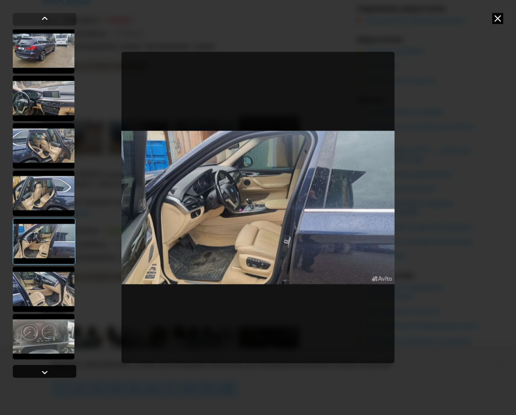
click at [37, 372] on div at bounding box center [45, 371] width 64 height 13
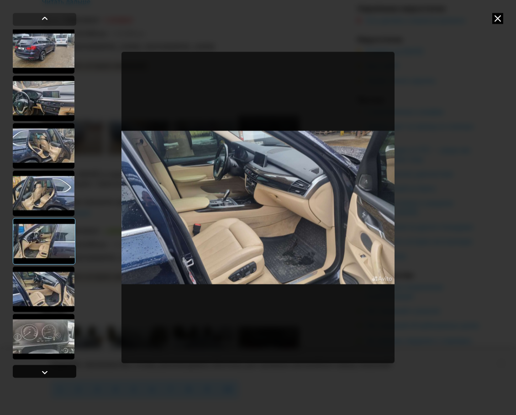
click at [37, 372] on div at bounding box center [45, 371] width 64 height 13
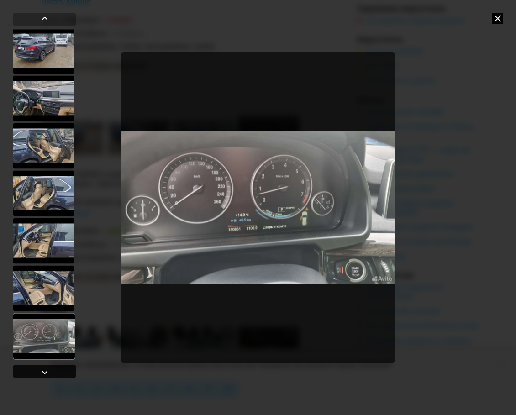
click at [37, 372] on div at bounding box center [45, 371] width 64 height 13
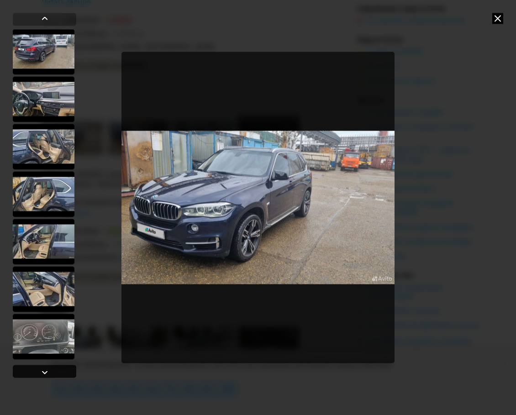
click at [37, 376] on div at bounding box center [45, 371] width 64 height 13
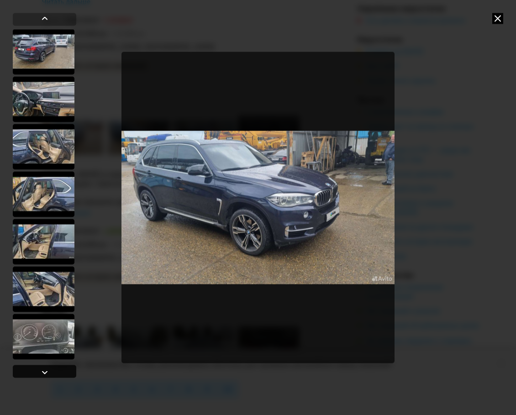
scroll to position [61, 0]
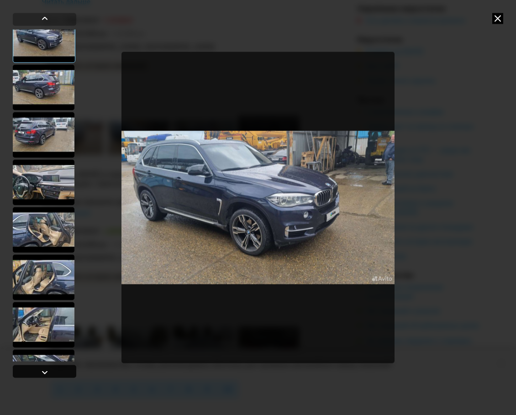
click at [37, 376] on div at bounding box center [45, 371] width 64 height 13
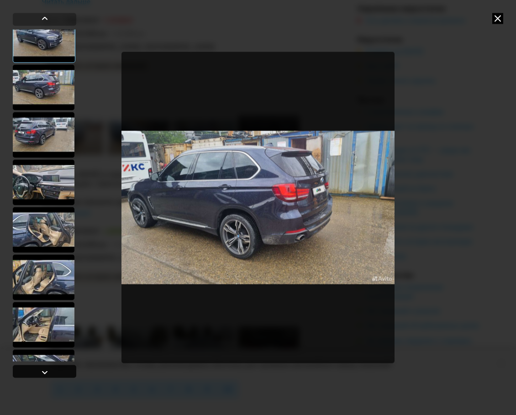
click at [37, 376] on div at bounding box center [45, 371] width 64 height 13
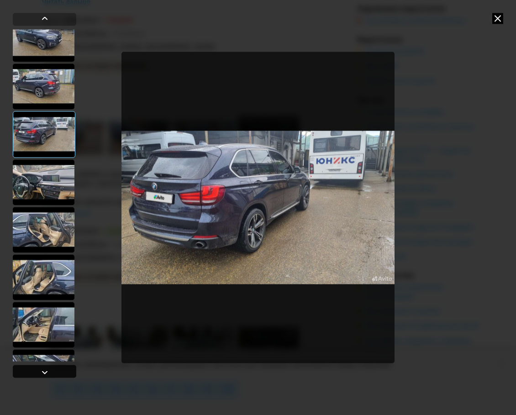
click at [37, 376] on div at bounding box center [45, 371] width 64 height 13
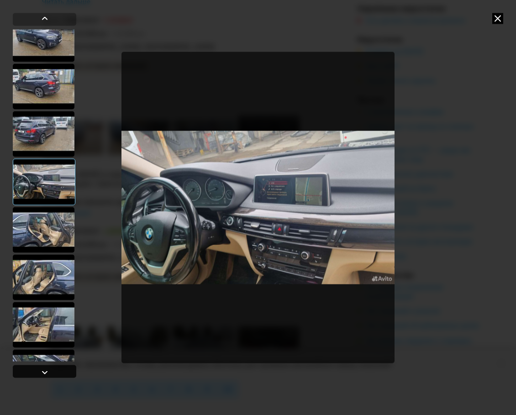
click at [37, 376] on div at bounding box center [45, 371] width 64 height 13
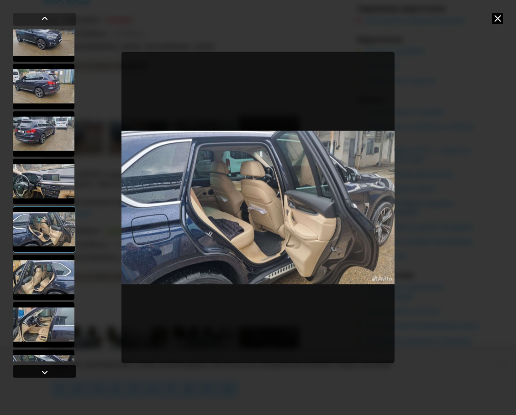
click at [37, 376] on div at bounding box center [45, 371] width 64 height 13
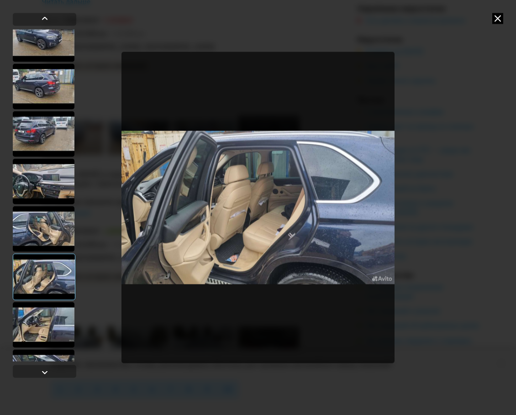
click at [496, 15] on icon at bounding box center [498, 18] width 11 height 11
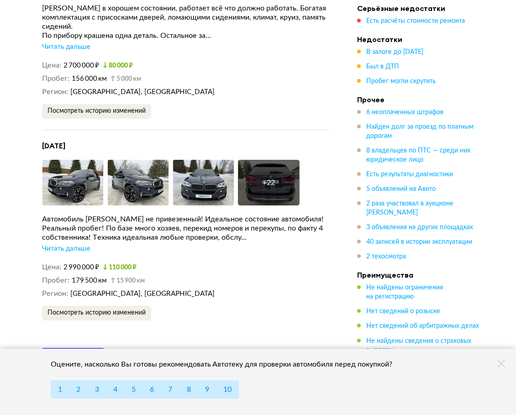
scroll to position [3530, 0]
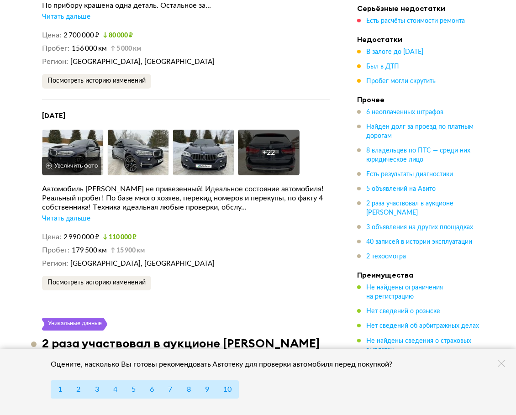
click at [83, 133] on img at bounding box center [73, 153] width 62 height 46
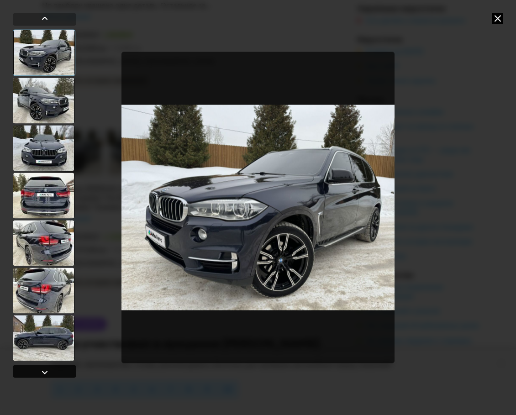
click at [40, 371] on div at bounding box center [44, 372] width 11 height 11
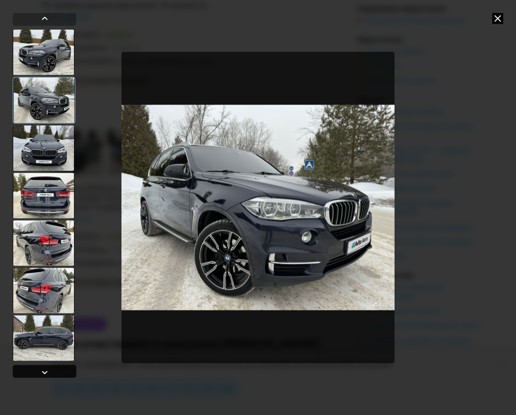
click at [40, 371] on div at bounding box center [44, 372] width 11 height 11
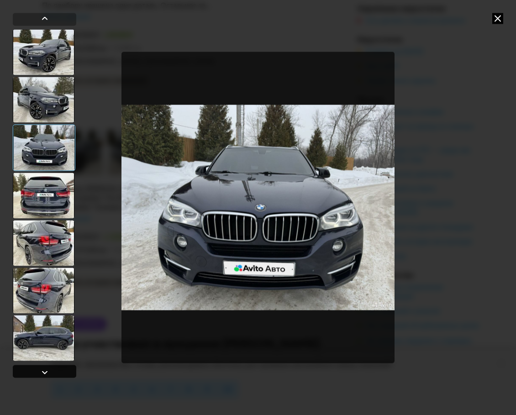
click at [40, 371] on div at bounding box center [44, 372] width 11 height 11
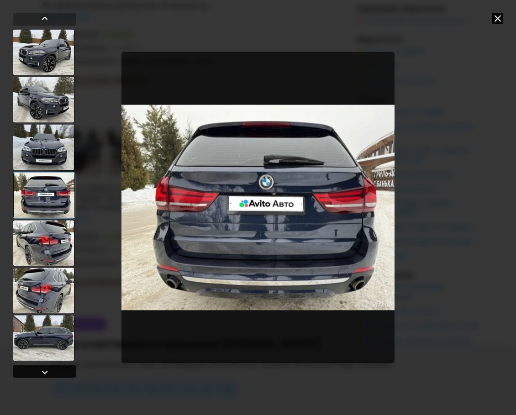
click at [40, 371] on div at bounding box center [44, 372] width 11 height 11
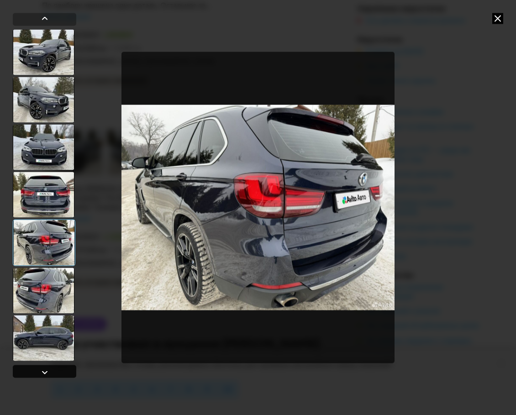
click at [40, 371] on div at bounding box center [44, 372] width 11 height 11
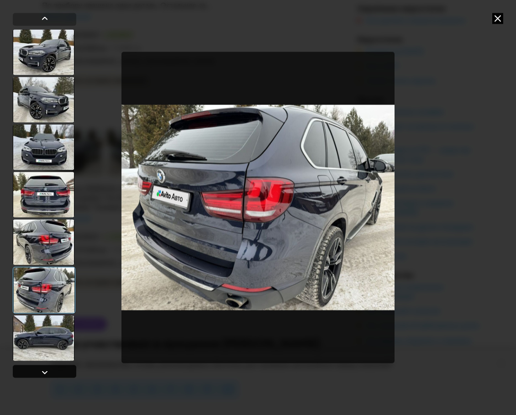
click at [40, 371] on div at bounding box center [44, 372] width 11 height 11
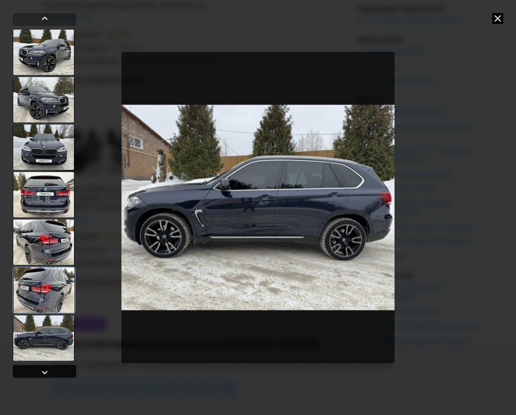
click at [40, 371] on div at bounding box center [44, 372] width 11 height 11
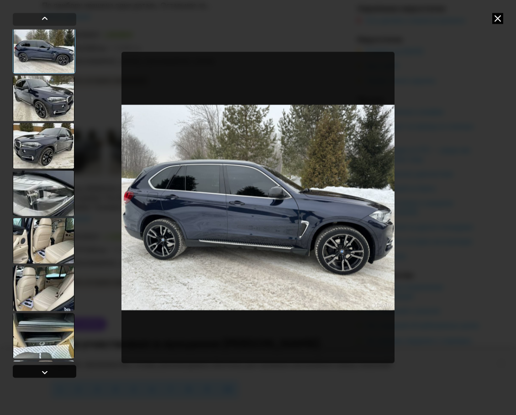
click at [40, 371] on div at bounding box center [44, 372] width 11 height 11
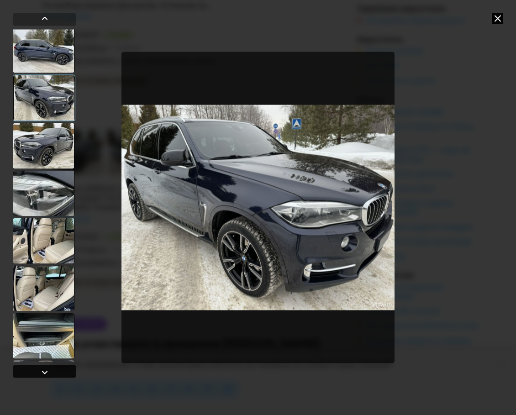
click at [40, 371] on div at bounding box center [44, 372] width 11 height 11
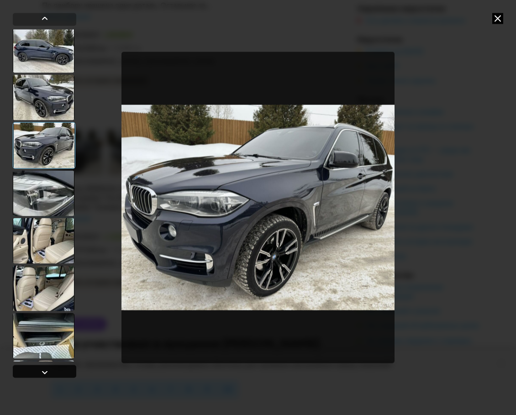
click at [40, 371] on div at bounding box center [44, 372] width 11 height 11
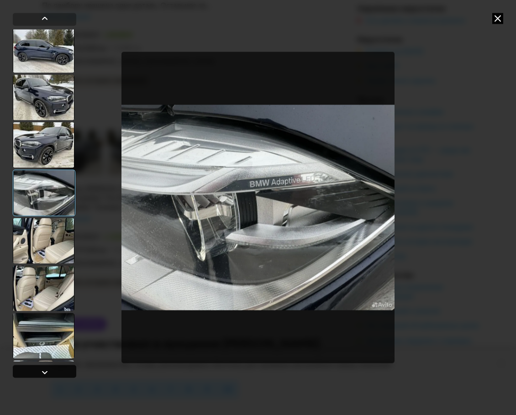
click at [40, 371] on div at bounding box center [44, 372] width 11 height 11
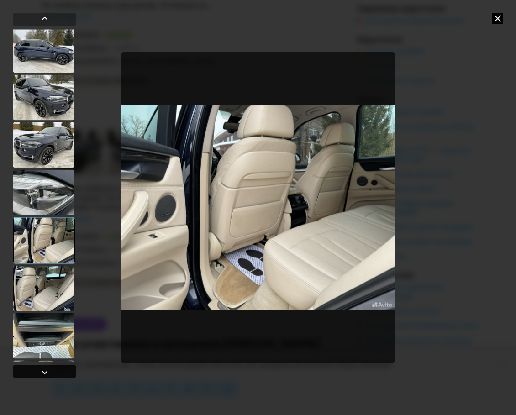
click at [40, 371] on div at bounding box center [44, 372] width 11 height 11
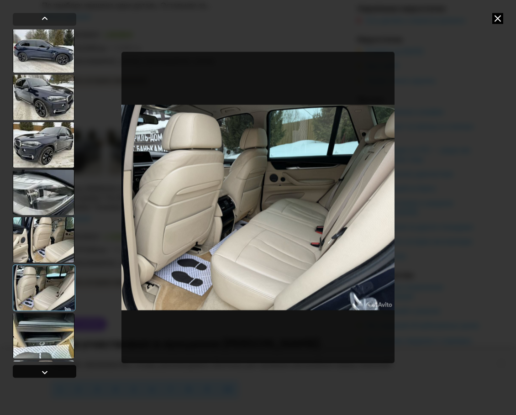
click at [40, 371] on div at bounding box center [44, 372] width 11 height 11
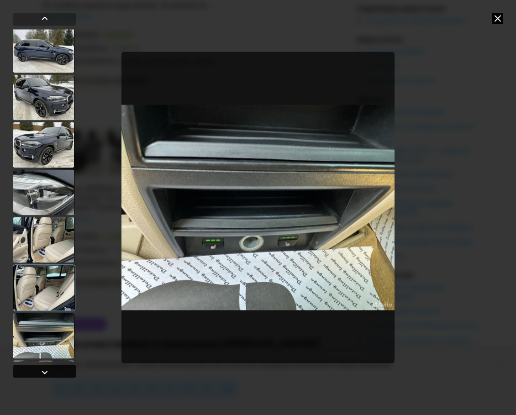
click at [40, 371] on div at bounding box center [44, 372] width 11 height 11
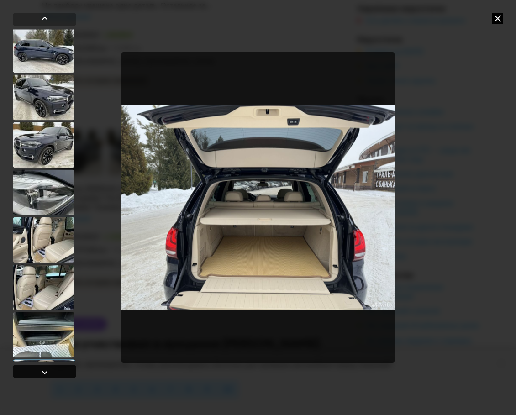
click at [40, 371] on div at bounding box center [44, 372] width 11 height 11
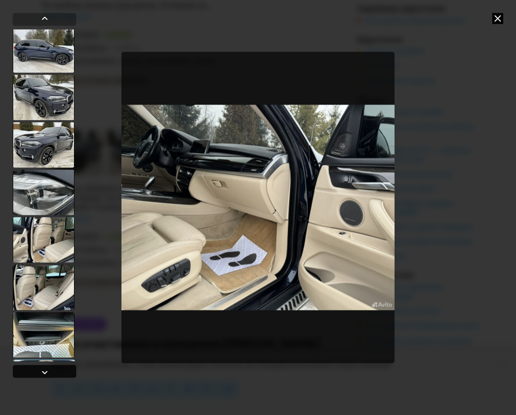
scroll to position [701, 0]
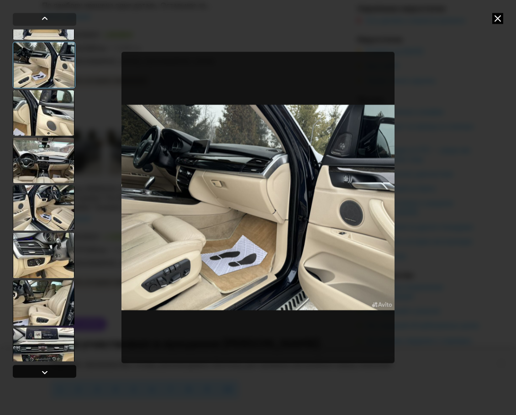
click at [40, 371] on div at bounding box center [44, 372] width 11 height 11
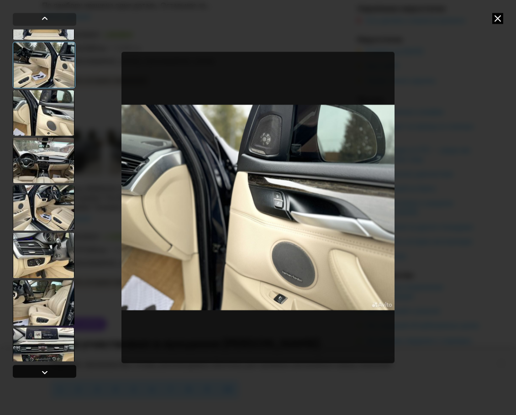
click at [40, 371] on div at bounding box center [44, 372] width 11 height 11
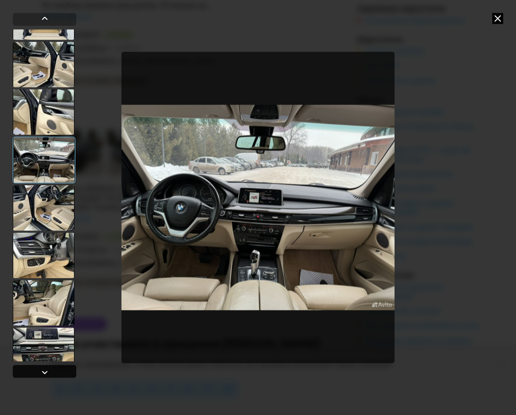
click at [40, 371] on div at bounding box center [44, 372] width 11 height 11
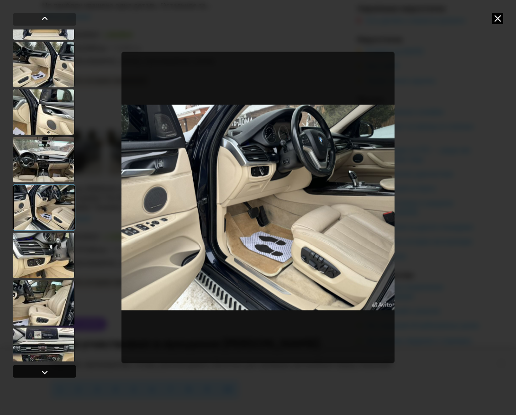
click at [40, 371] on div at bounding box center [44, 372] width 11 height 11
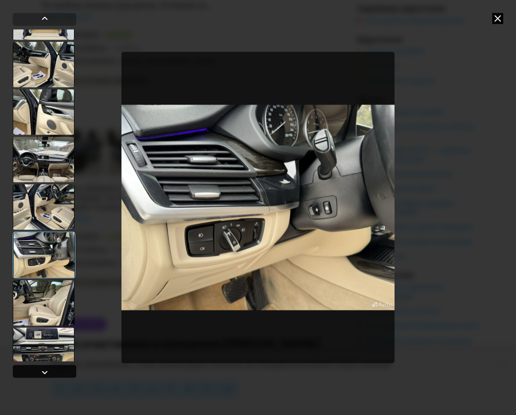
click at [40, 371] on div at bounding box center [44, 372] width 11 height 11
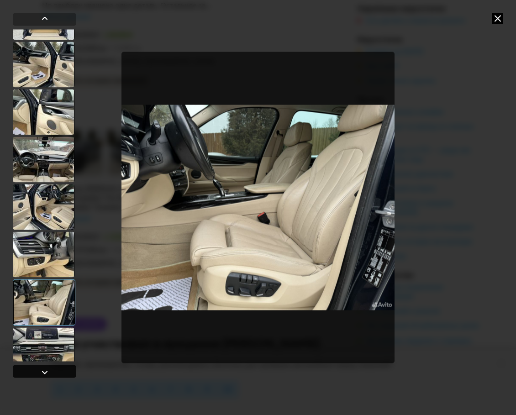
click at [40, 372] on div at bounding box center [44, 372] width 11 height 11
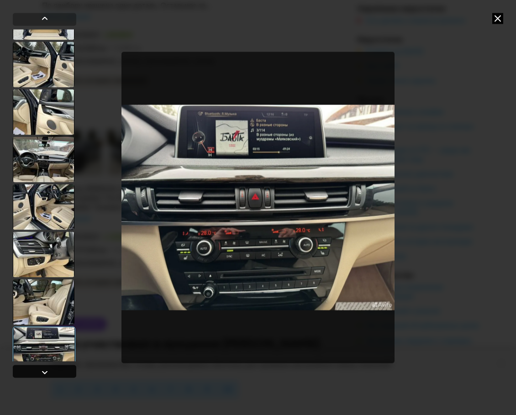
click at [40, 372] on div at bounding box center [44, 372] width 11 height 11
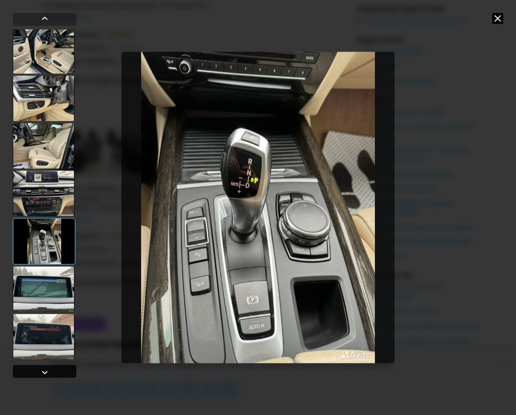
click at [40, 372] on div at bounding box center [44, 372] width 11 height 11
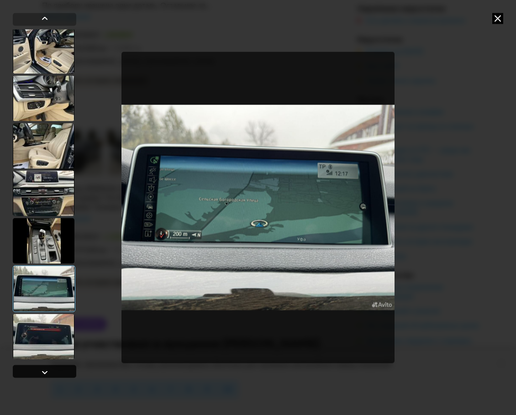
click at [40, 372] on div at bounding box center [44, 372] width 11 height 11
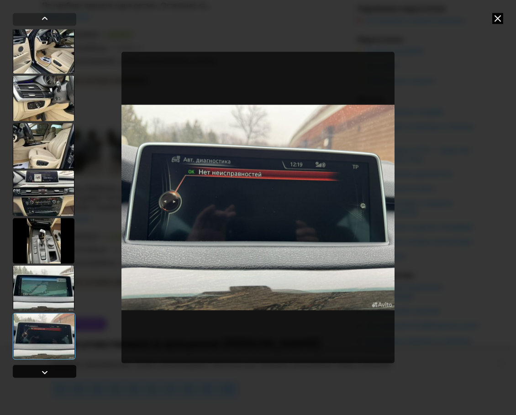
click at [40, 372] on div at bounding box center [44, 372] width 11 height 11
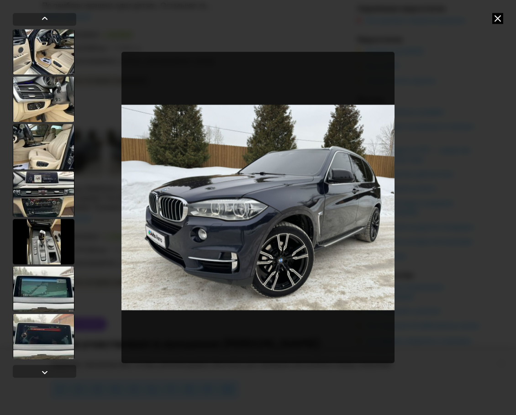
click at [508, 12] on div at bounding box center [258, 207] width 516 height 415
click at [502, 17] on icon at bounding box center [498, 18] width 11 height 11
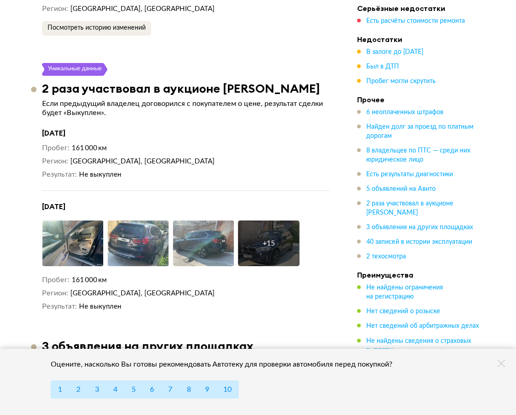
scroll to position [3791, 0]
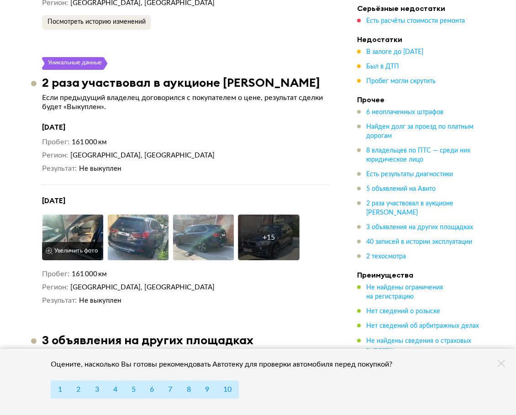
click at [74, 225] on img at bounding box center [73, 238] width 62 height 46
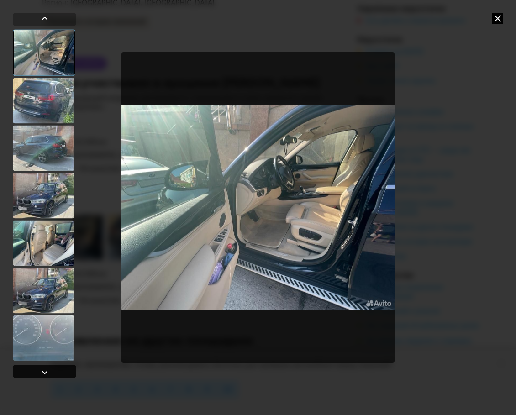
click at [37, 371] on div at bounding box center [45, 371] width 64 height 13
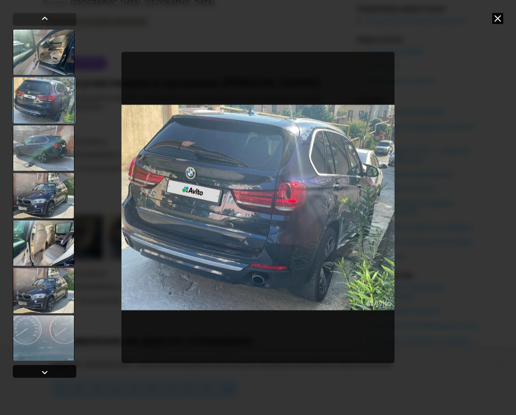
click at [37, 371] on div at bounding box center [45, 371] width 64 height 13
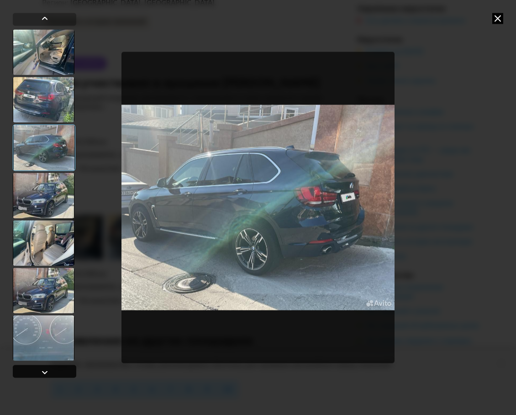
click at [37, 371] on div at bounding box center [45, 371] width 64 height 13
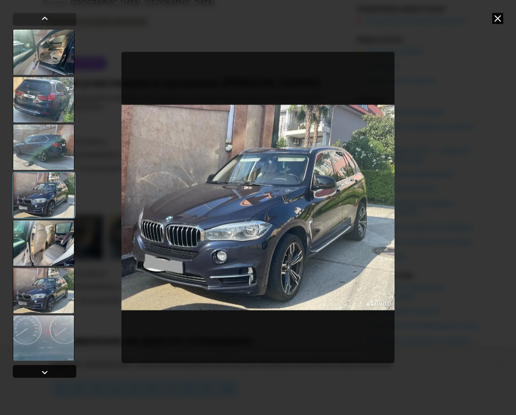
click at [37, 371] on div at bounding box center [45, 371] width 64 height 13
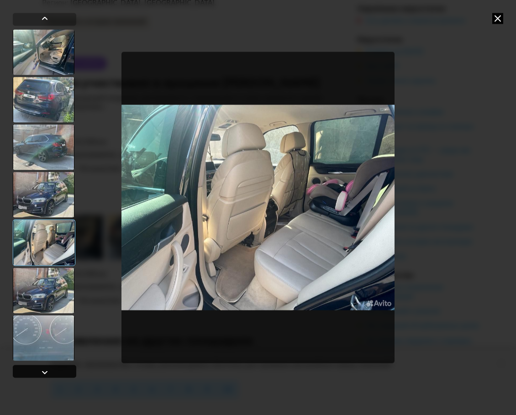
click at [37, 371] on div at bounding box center [45, 371] width 64 height 13
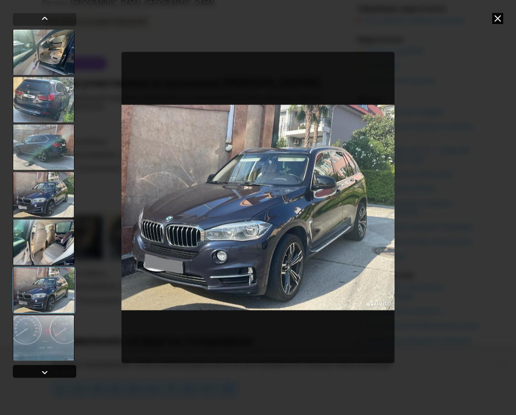
click at [37, 371] on div at bounding box center [45, 371] width 64 height 13
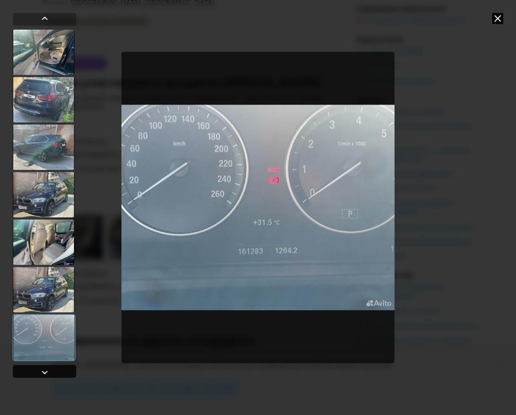
click at [37, 371] on div at bounding box center [45, 371] width 64 height 13
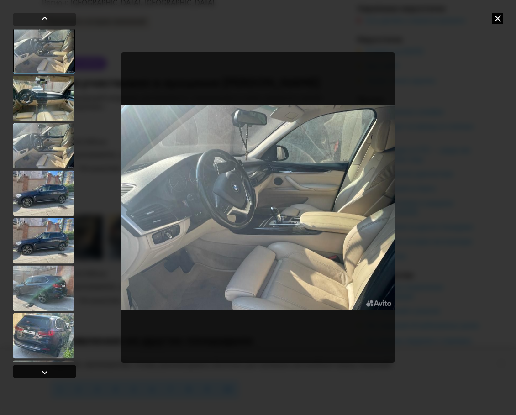
click at [37, 371] on div at bounding box center [45, 371] width 64 height 13
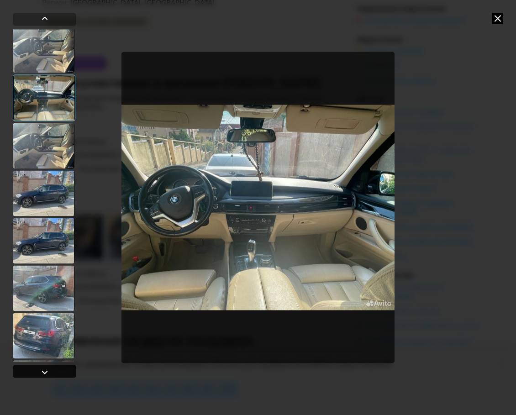
click at [37, 371] on div at bounding box center [45, 371] width 64 height 13
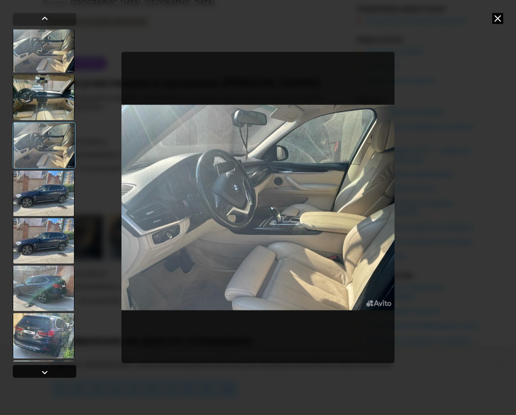
click at [37, 371] on div at bounding box center [45, 371] width 64 height 13
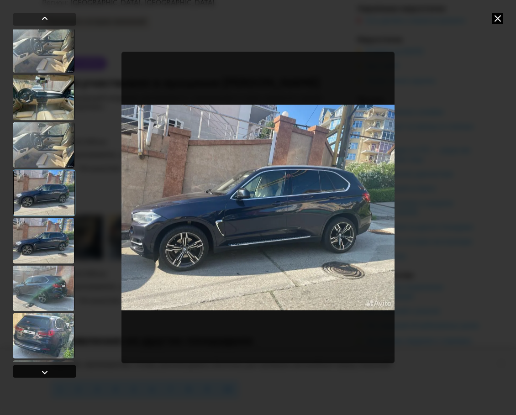
click at [37, 371] on div at bounding box center [45, 371] width 64 height 13
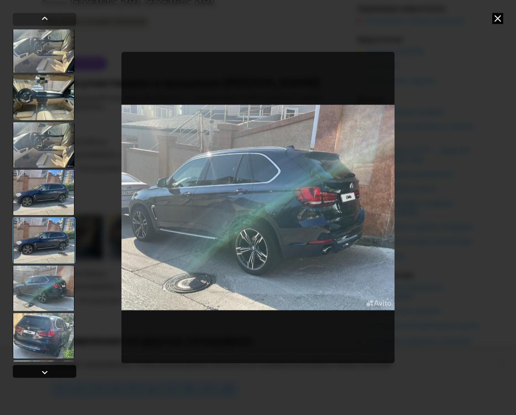
click at [37, 371] on div at bounding box center [45, 371] width 64 height 13
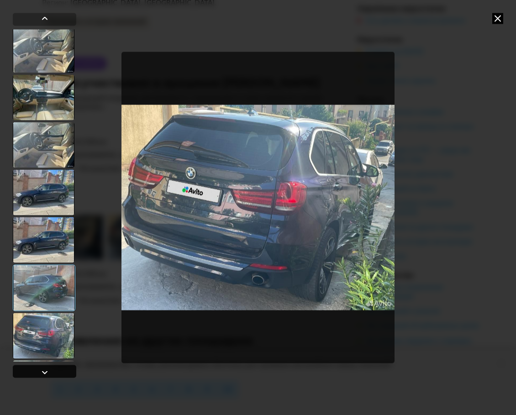
click at [37, 372] on div at bounding box center [45, 371] width 64 height 13
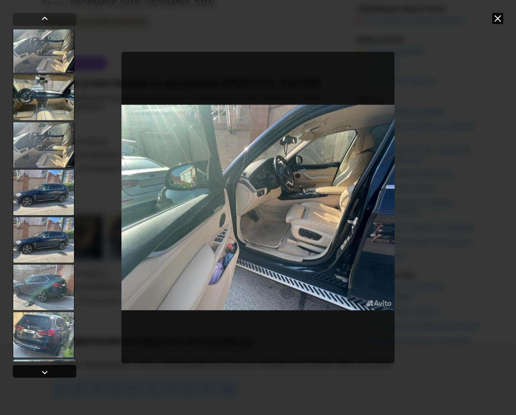
click at [37, 372] on div at bounding box center [45, 371] width 64 height 13
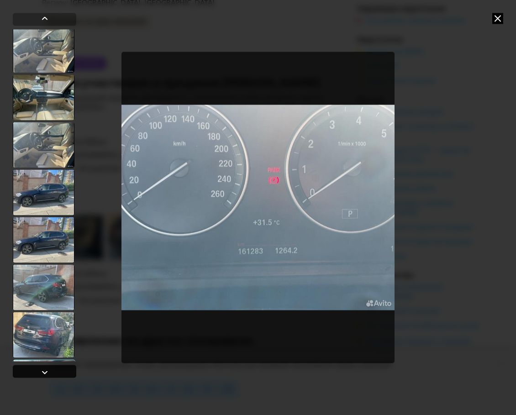
scroll to position [524, 0]
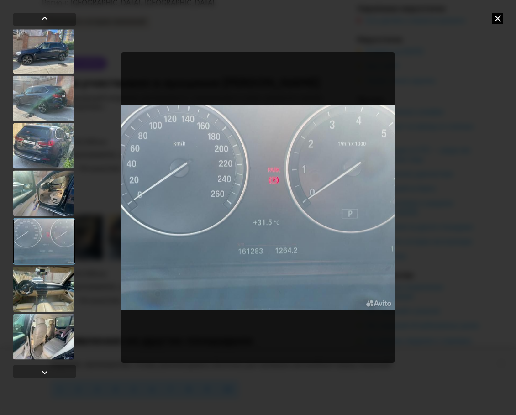
click at [498, 19] on icon at bounding box center [498, 18] width 11 height 11
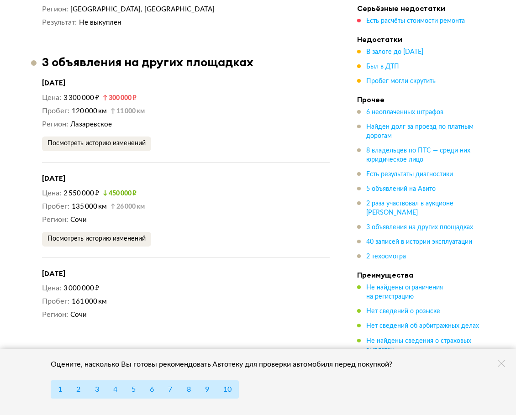
scroll to position [4079, 0]
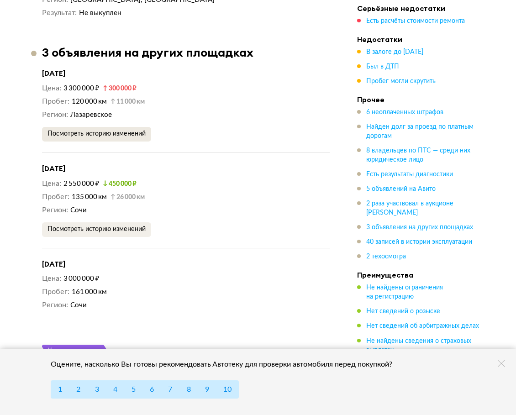
click at [142, 127] on button "Посмотреть историю изменений" at bounding box center [96, 134] width 109 height 15
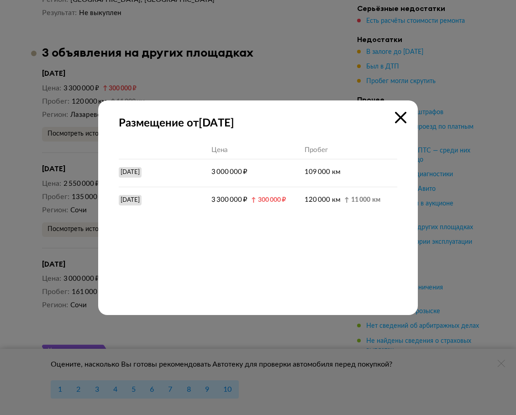
click at [400, 116] on icon at bounding box center [400, 117] width 11 height 11
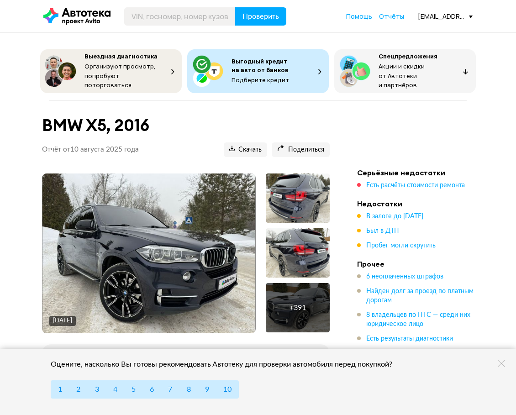
scroll to position [0, 0]
click at [399, 213] on span "В залоге до [DATE]" at bounding box center [394, 216] width 57 height 6
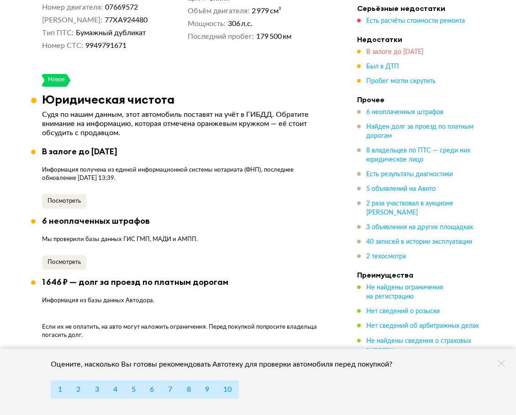
scroll to position [573, 0]
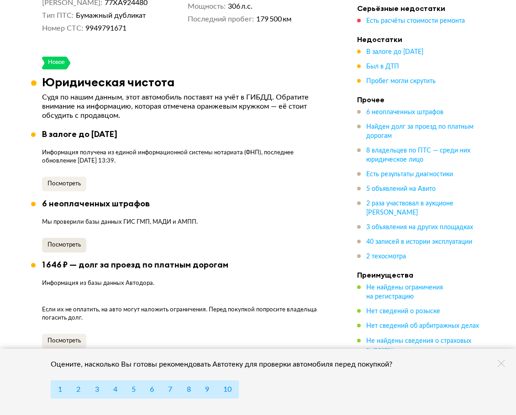
click at [70, 241] on button "Посмотреть" at bounding box center [64, 245] width 44 height 15
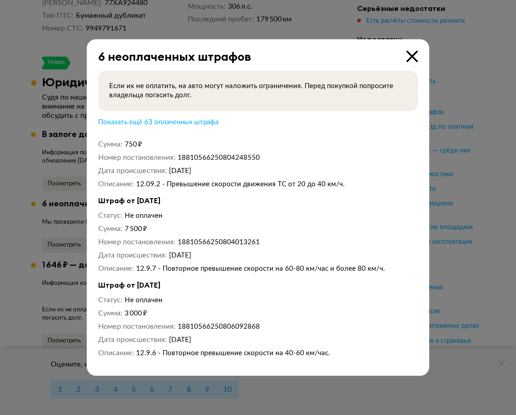
scroll to position [279, 0]
click at [183, 119] on span "Показать ещё 63 оплаченных штрафа" at bounding box center [158, 122] width 120 height 7
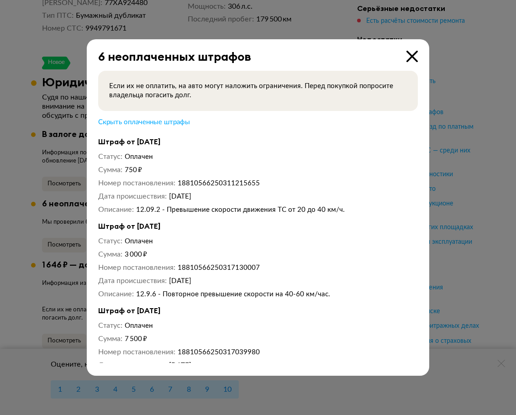
scroll to position [3962, 0]
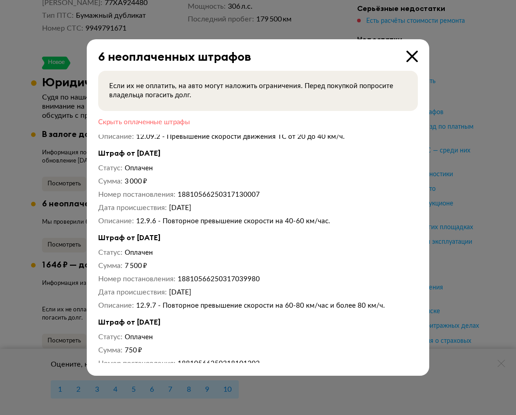
click at [174, 125] on span "Скрыть оплаченные штрафы" at bounding box center [144, 122] width 92 height 7
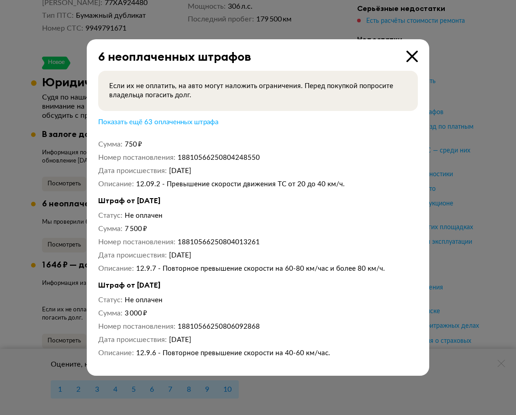
click at [413, 52] on icon at bounding box center [412, 56] width 11 height 11
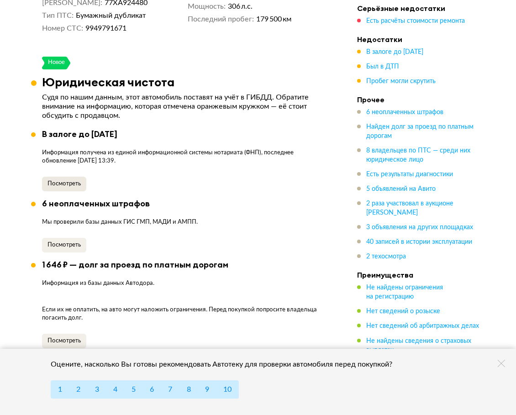
click at [76, 181] on span "Посмотреть" at bounding box center [64, 184] width 33 height 6
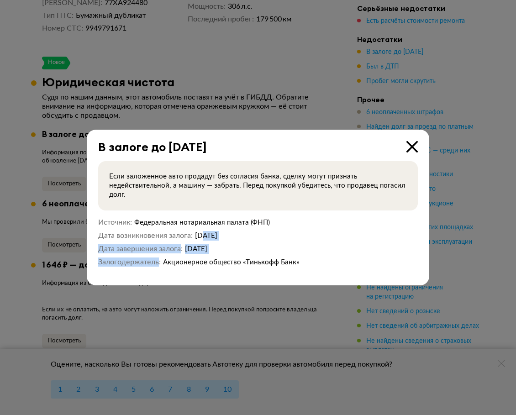
drag, startPoint x: 204, startPoint y: 235, endPoint x: 275, endPoint y: 256, distance: 73.4
click at [275, 256] on div "Источник Федеральная нотариальная палата (ФНП) Дата возникновения залога [DATE]…" at bounding box center [258, 242] width 320 height 49
click at [409, 143] on icon at bounding box center [412, 146] width 11 height 11
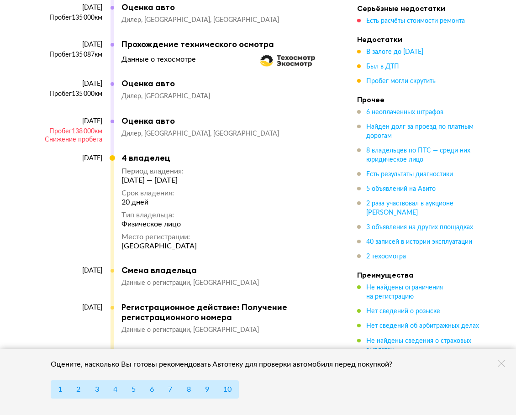
scroll to position [5629, 0]
